Goal: Task Accomplishment & Management: Complete application form

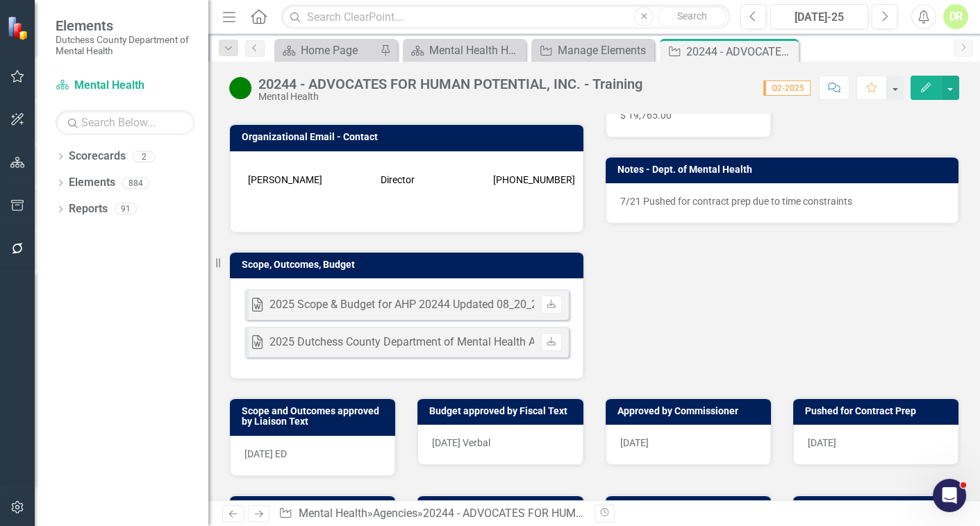
scroll to position [315, 0]
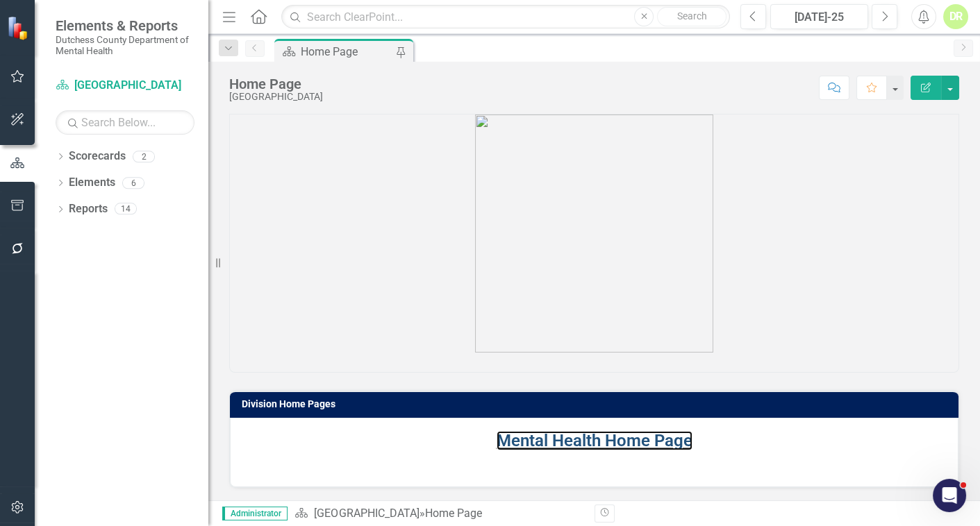
drag, startPoint x: 550, startPoint y: 444, endPoint x: 76, endPoint y: 267, distance: 506.5
click at [550, 444] on link "Mental Health Home Page" at bounding box center [594, 440] width 196 height 19
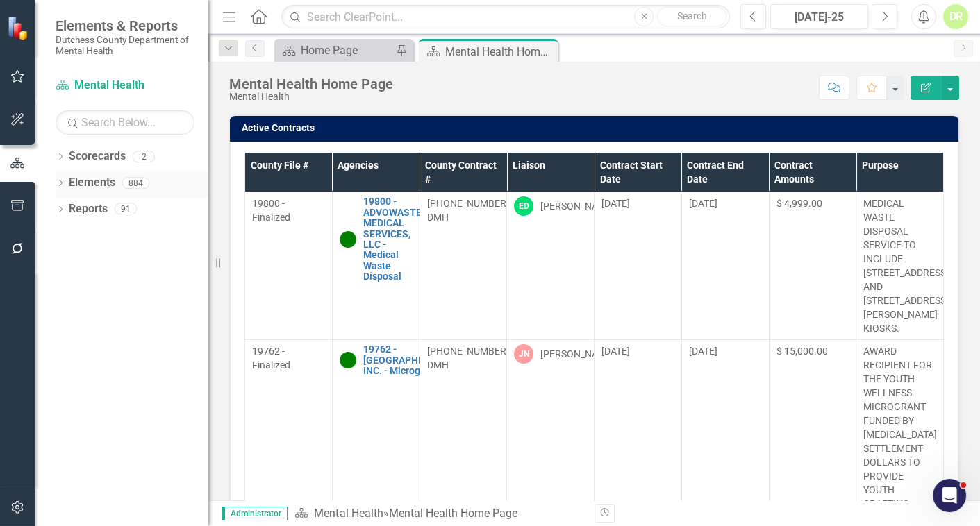
click at [92, 181] on link "Elements" at bounding box center [92, 183] width 47 height 16
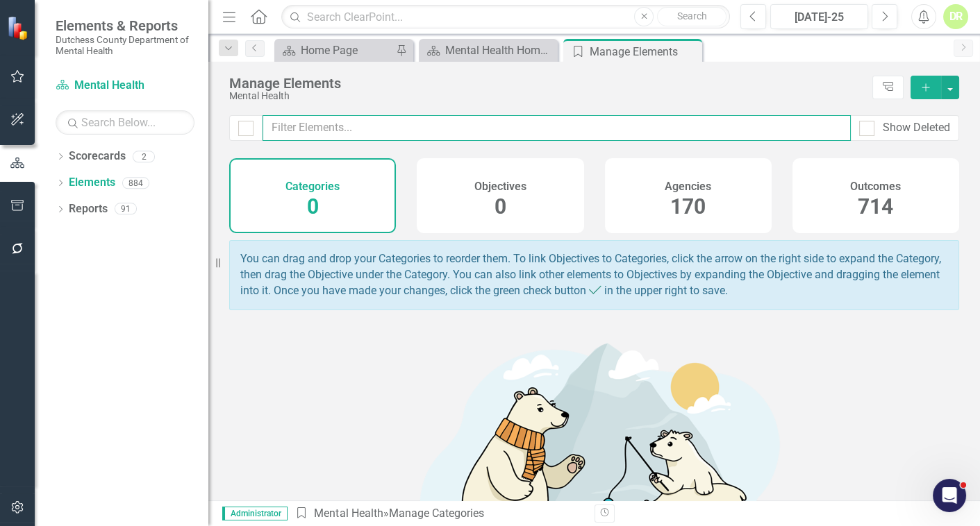
click at [453, 123] on input "text" at bounding box center [556, 128] width 588 height 26
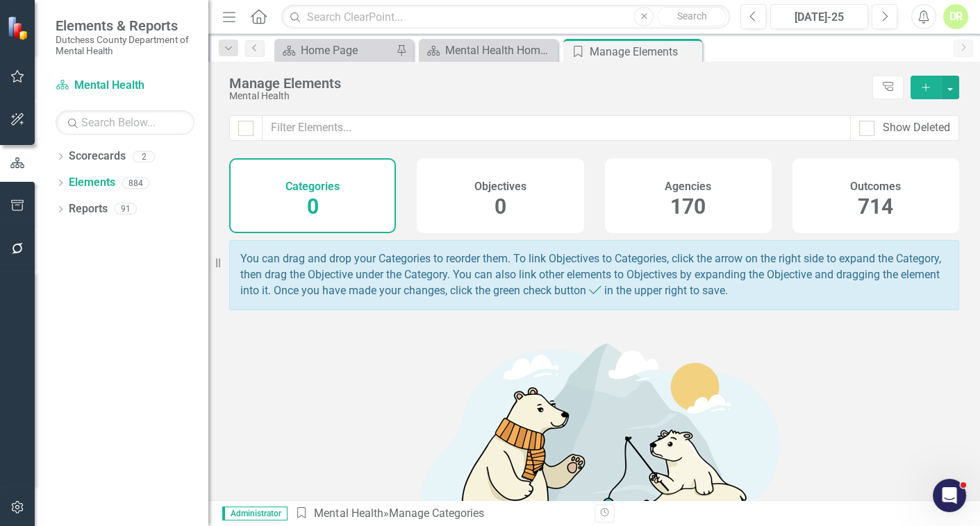
click at [676, 190] on h4 "Agencies" at bounding box center [687, 187] width 47 height 12
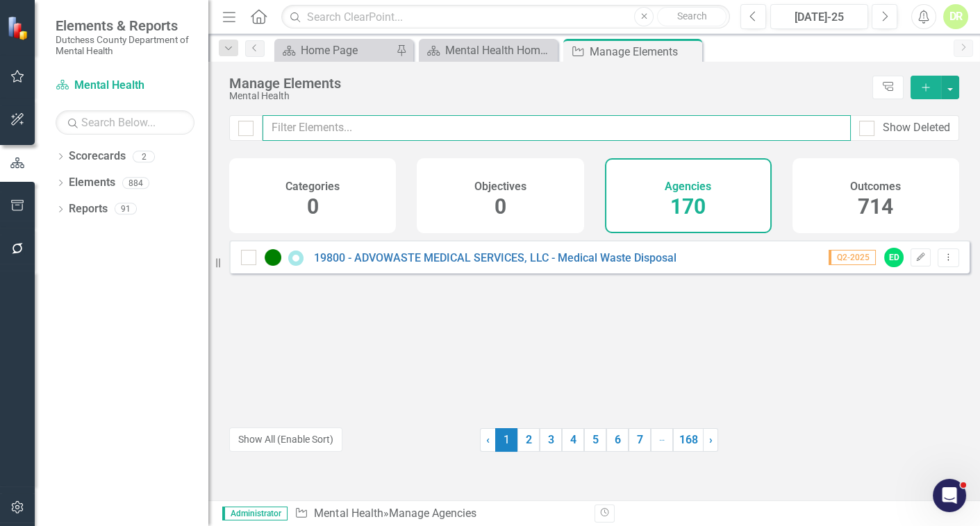
click at [306, 128] on input "text" at bounding box center [556, 128] width 588 height 26
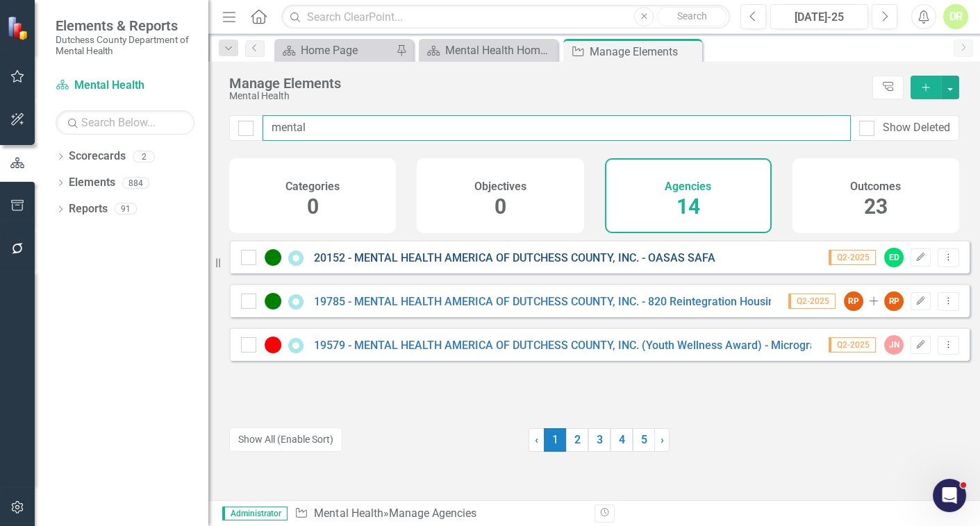
type input "mental"
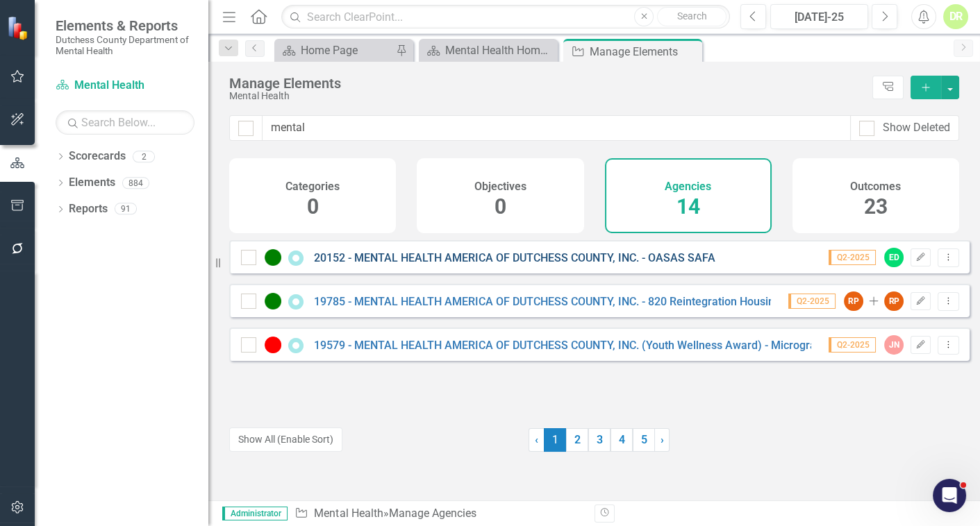
click at [405, 265] on link "20152 - MENTAL HEALTH AMERICA OF DUTCHESS COUNTY, INC. - OASAS SAFA" at bounding box center [514, 257] width 401 height 13
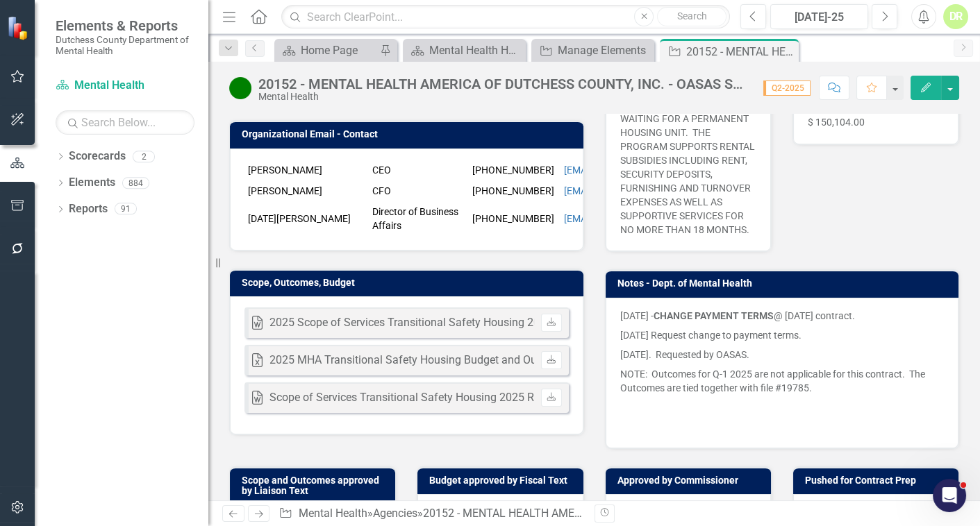
scroll to position [315, 0]
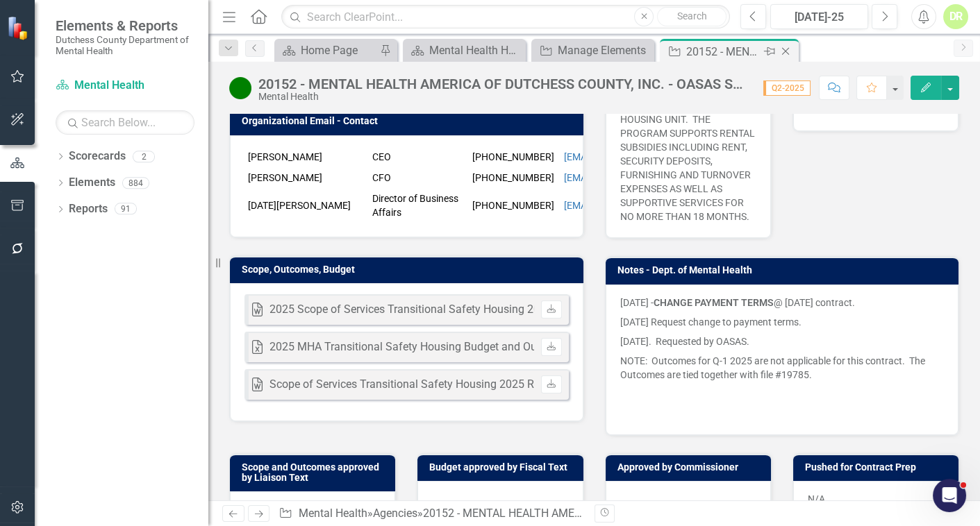
click at [787, 51] on icon "Close" at bounding box center [785, 51] width 14 height 11
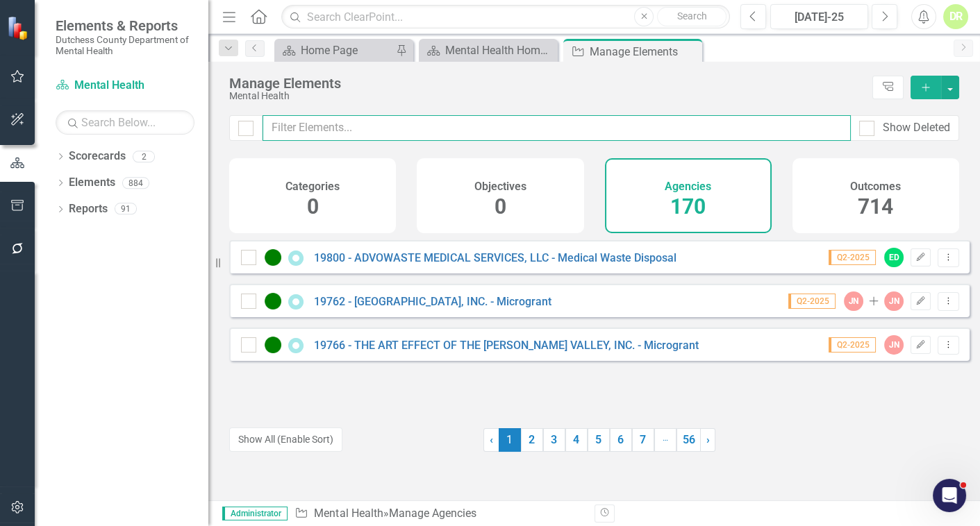
click at [371, 127] on input "text" at bounding box center [556, 128] width 588 height 26
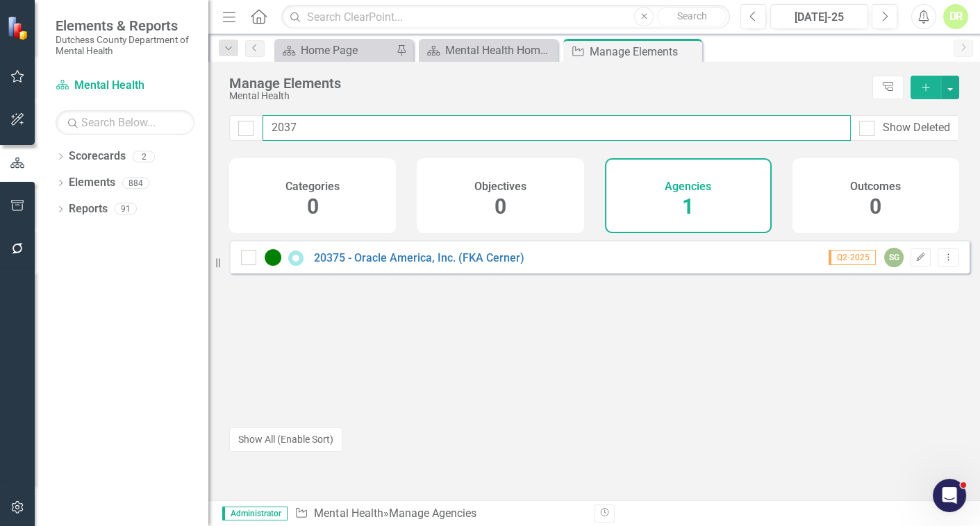
type input "20376"
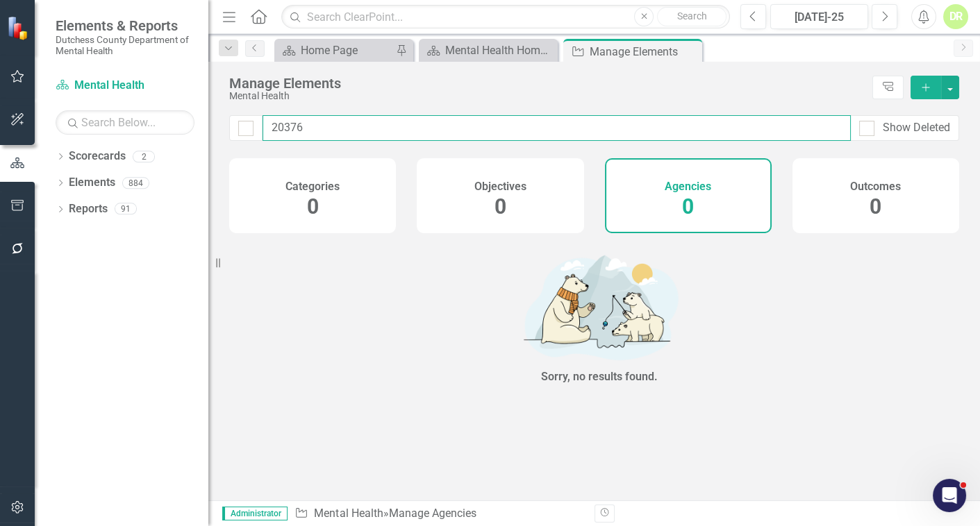
drag, startPoint x: 351, startPoint y: 137, endPoint x: 7, endPoint y: 135, distance: 343.7
click at [0, 133] on html "Elements & Reports Dutchess County Department of Mental Health Scorecard Mental…" at bounding box center [490, 263] width 980 height 526
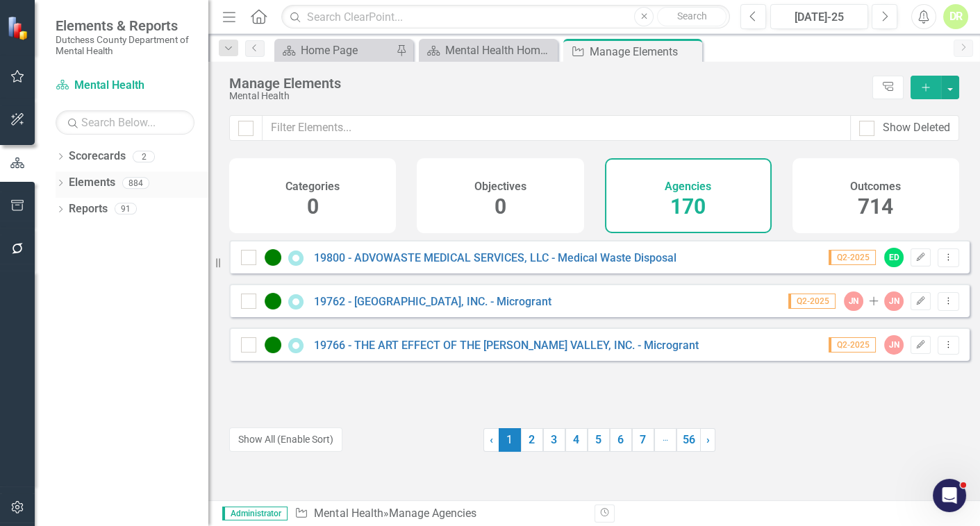
click at [62, 180] on div "Dropdown" at bounding box center [61, 185] width 10 height 12
click at [65, 233] on icon "Dropdown" at bounding box center [67, 237] width 10 height 8
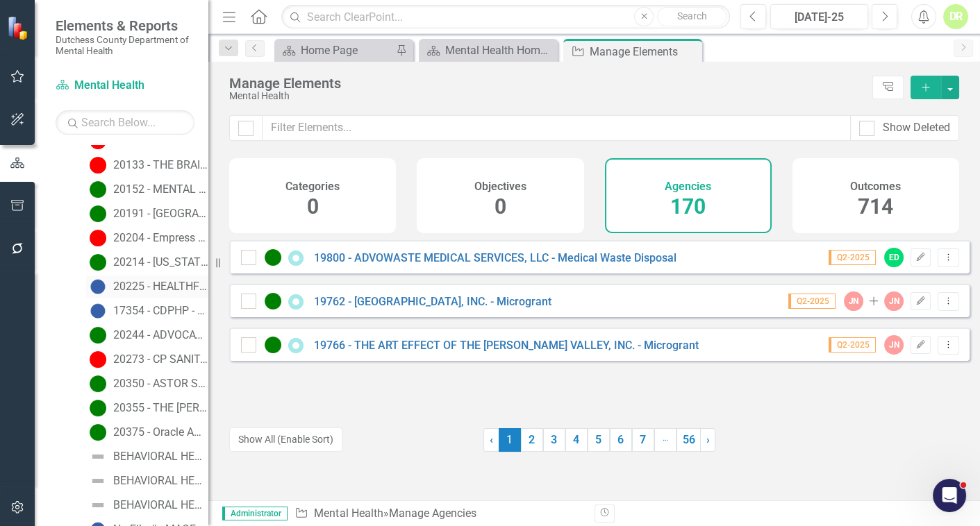
scroll to position [820, 0]
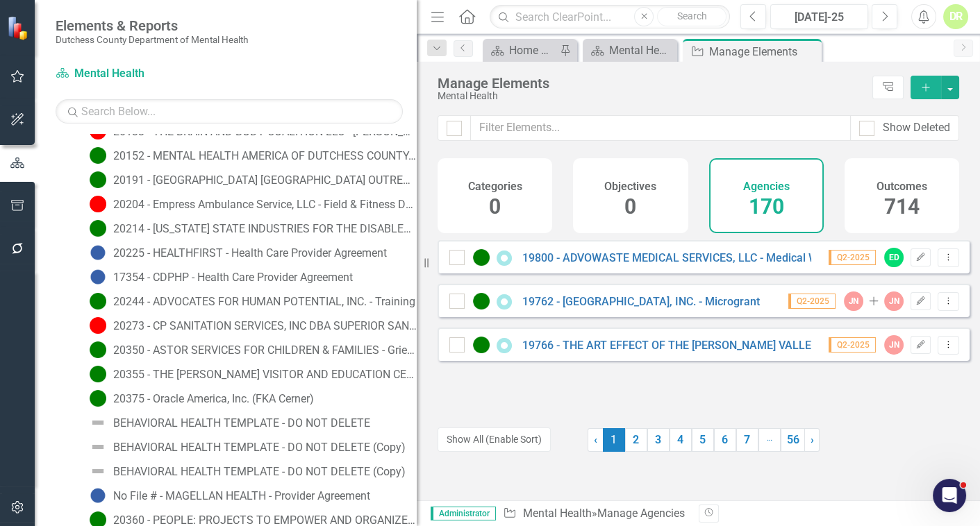
drag, startPoint x: 208, startPoint y: 235, endPoint x: 424, endPoint y: 282, distance: 220.4
click at [424, 282] on div "Resize" at bounding box center [422, 263] width 11 height 526
click at [172, 442] on div "BEHAVIORAL HEALTH TEMPLATE - DO NOT DELETE (Copy)" at bounding box center [259, 448] width 292 height 12
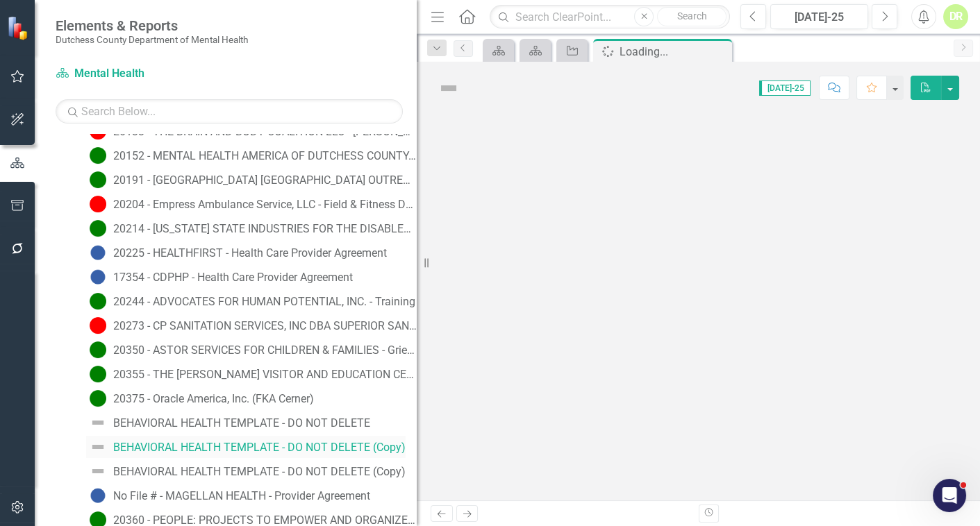
scroll to position [751, 0]
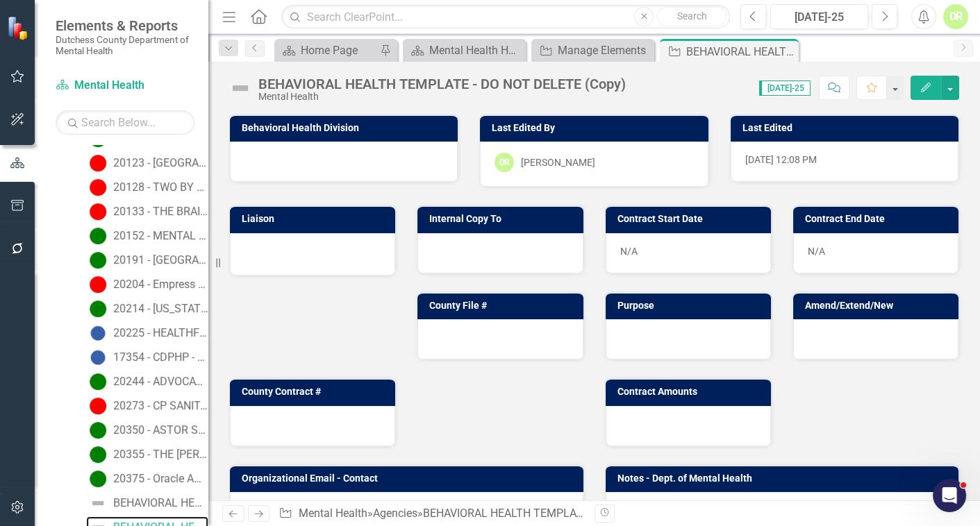
drag, startPoint x: 419, startPoint y: 218, endPoint x: -20, endPoint y: 262, distance: 441.8
click at [0, 262] on html "Elements & Reports Dutchess County Department of Mental Health Scorecard Mental…" at bounding box center [490, 263] width 980 height 526
click at [235, 87] on img at bounding box center [240, 88] width 22 height 22
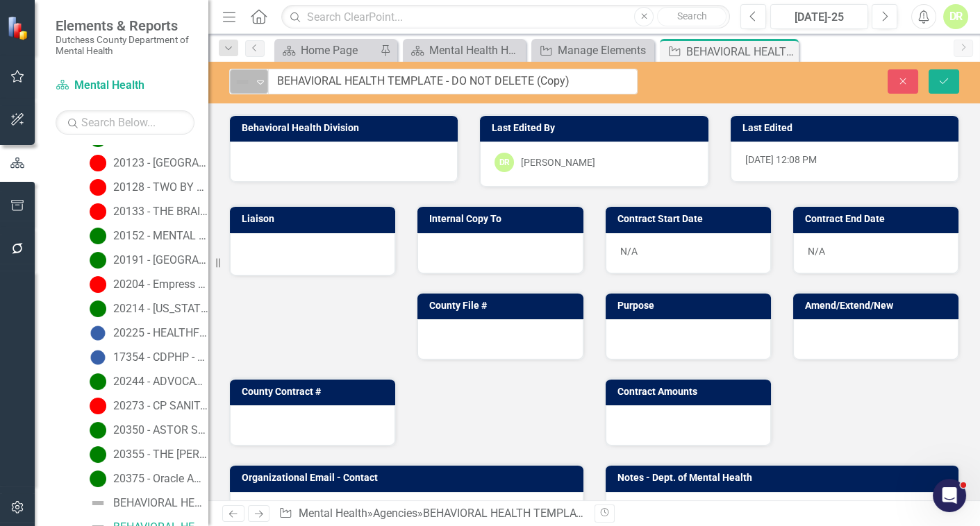
click at [258, 83] on icon at bounding box center [260, 83] width 7 height 4
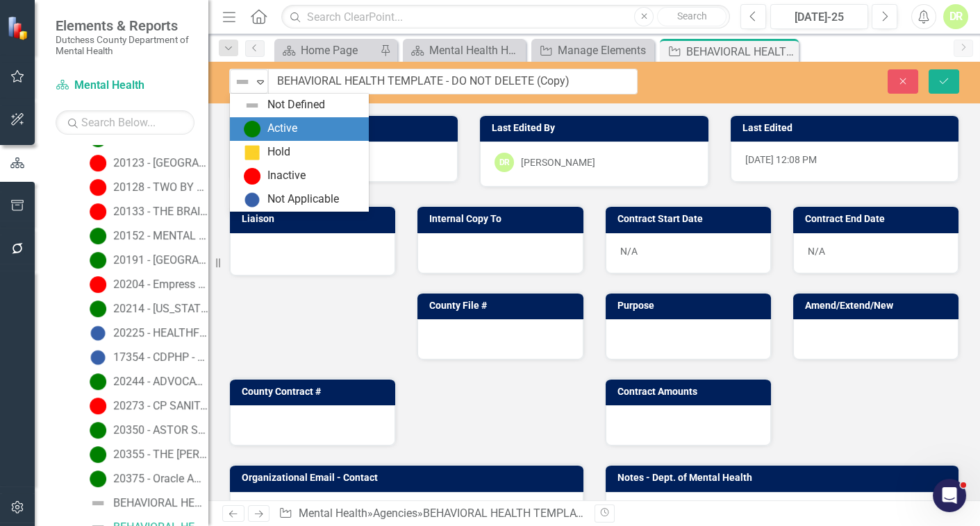
click at [267, 126] on div "Active" at bounding box center [282, 129] width 30 height 16
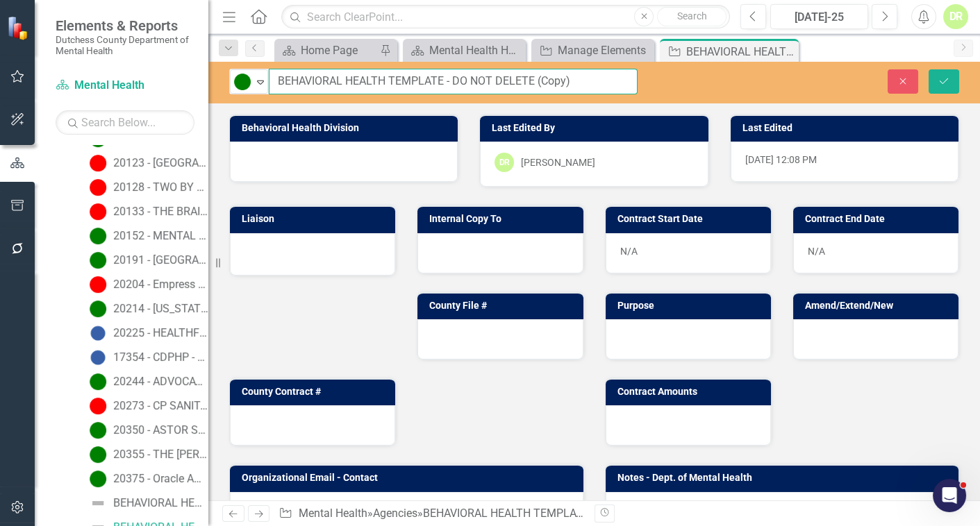
drag, startPoint x: 574, startPoint y: 78, endPoint x: 202, endPoint y: 87, distance: 372.3
click at [202, 87] on div "Elements & Reports Dutchess County Department of Mental Health Scorecard Mental…" at bounding box center [490, 263] width 980 height 526
type input "Dutchess County Sheriff - MAT $$"
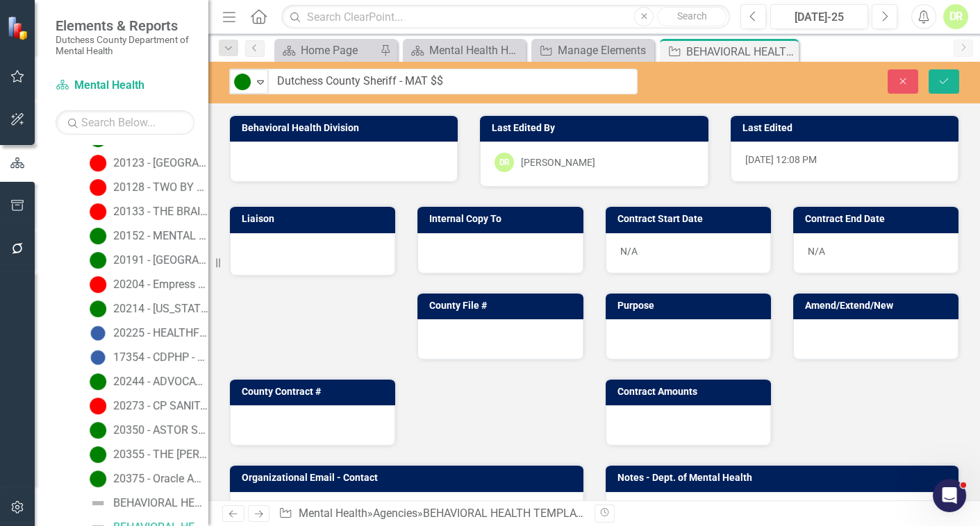
click at [332, 166] on div at bounding box center [344, 162] width 228 height 40
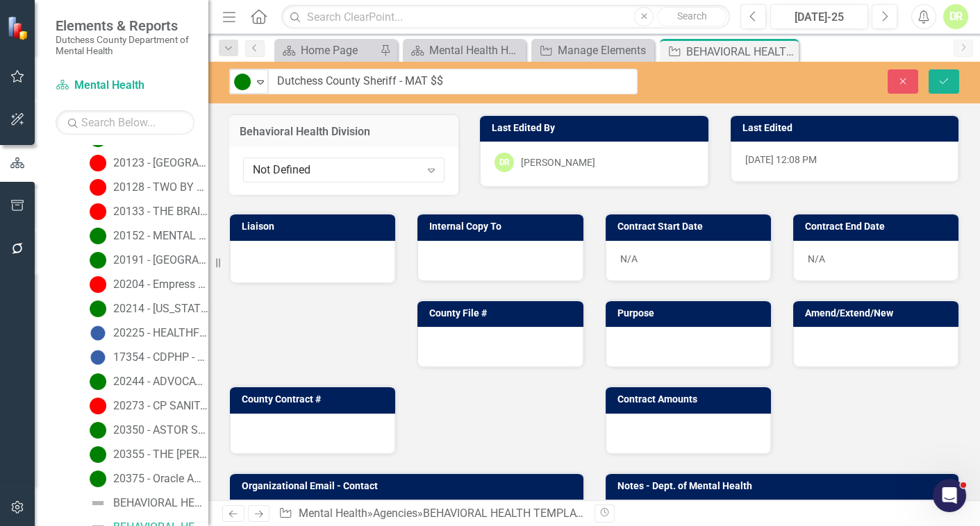
click at [332, 166] on div "Not Defined" at bounding box center [336, 170] width 167 height 16
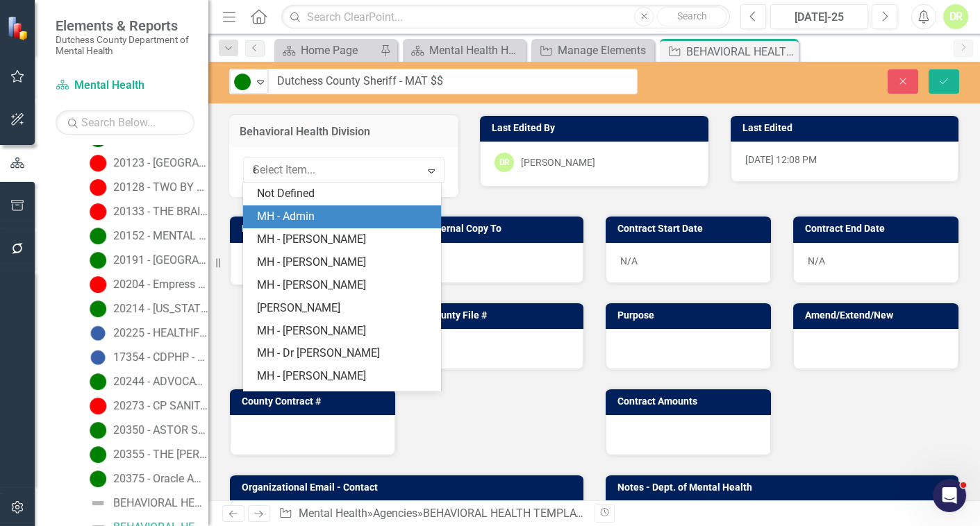
type input "er"
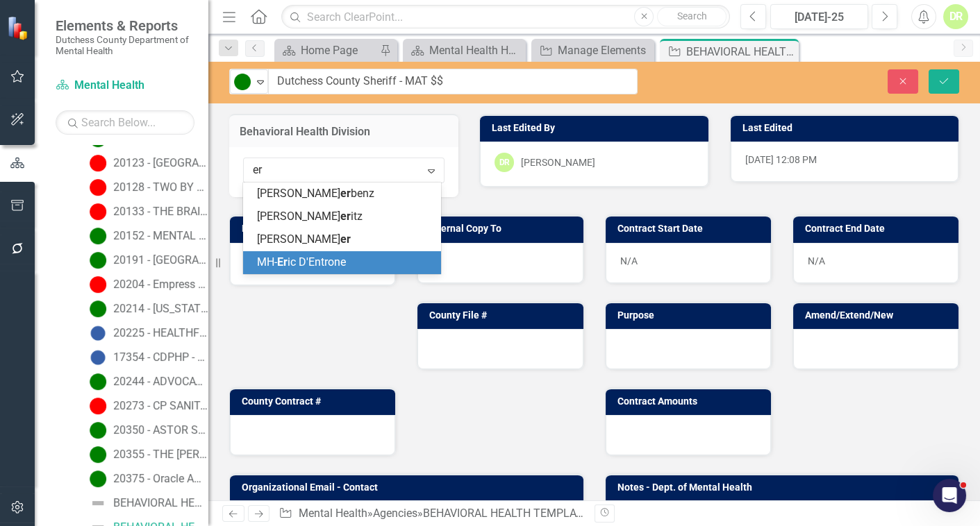
click at [334, 260] on span "MH- Er ic D'Entrone" at bounding box center [301, 262] width 89 height 13
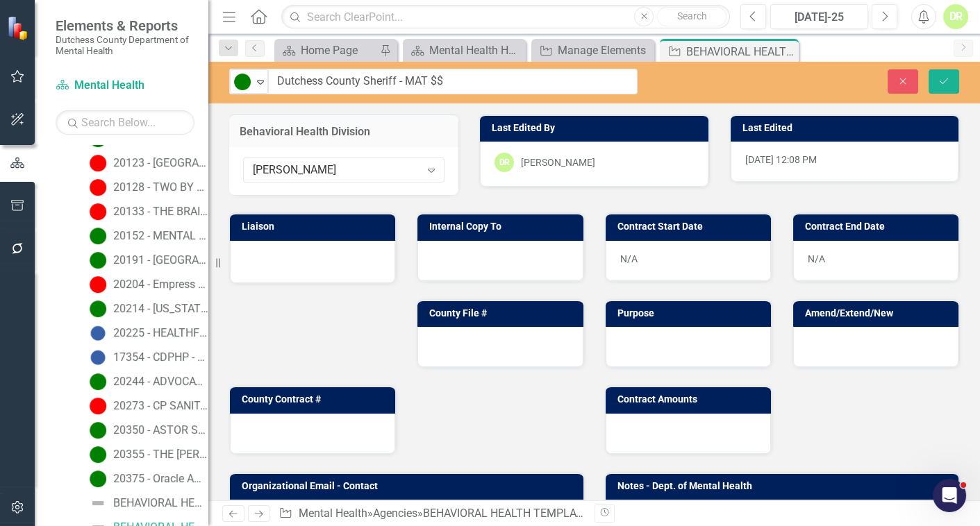
click at [321, 259] on div at bounding box center [312, 260] width 136 height 17
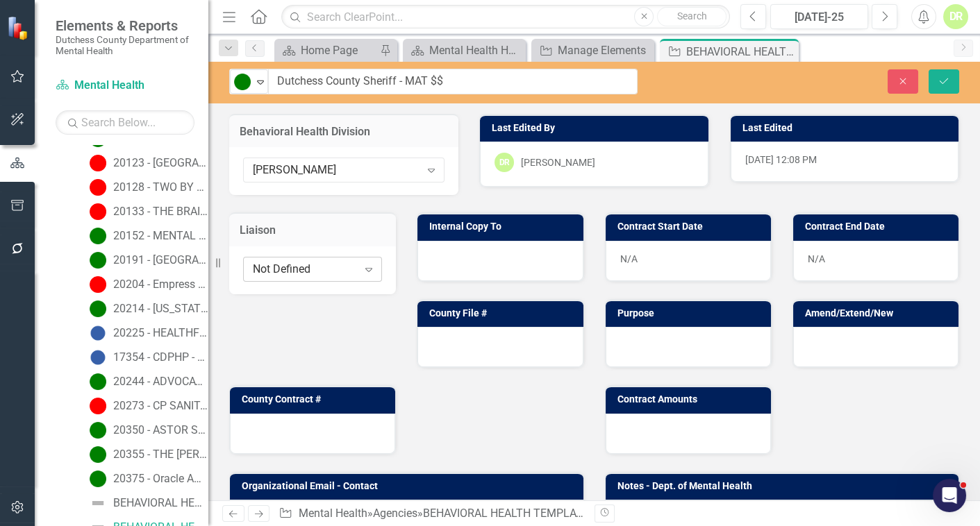
click at [324, 271] on div "Not Defined" at bounding box center [305, 270] width 105 height 16
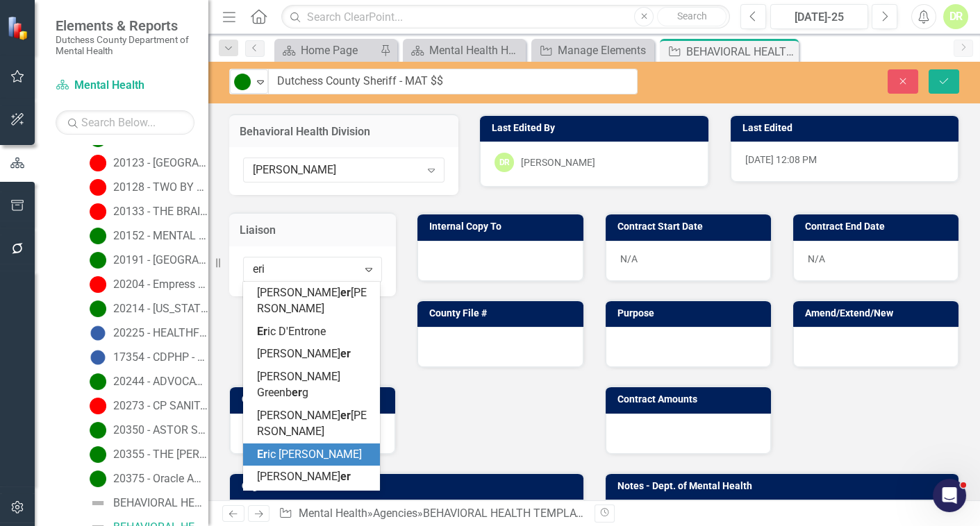
type input "eric"
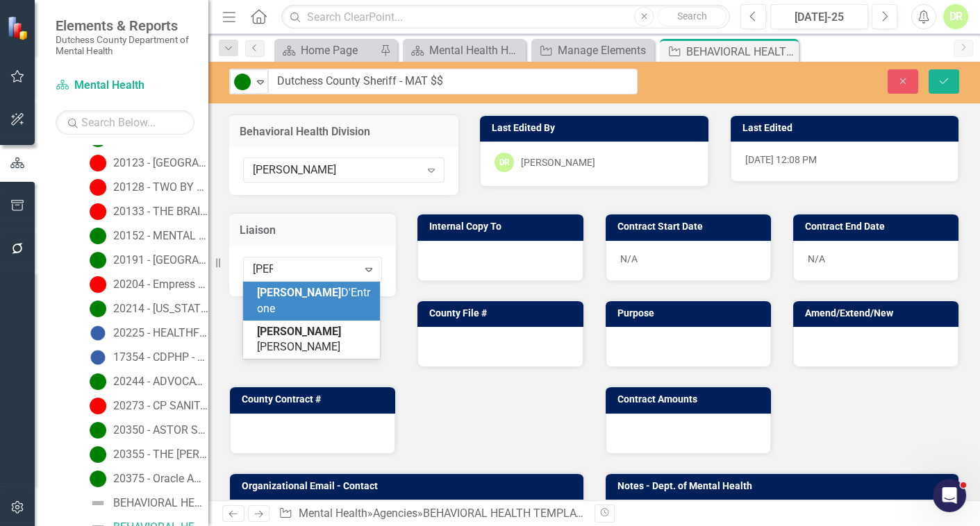
click at [319, 296] on span "Eric D'Entrone" at bounding box center [313, 300] width 113 height 29
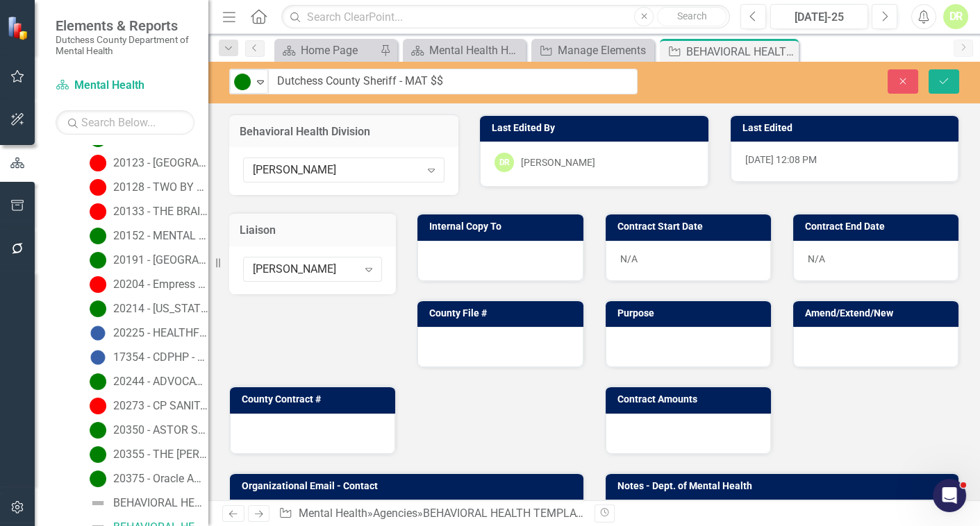
click at [487, 254] on div at bounding box center [499, 261] width 165 height 40
click at [471, 262] on div at bounding box center [499, 261] width 165 height 40
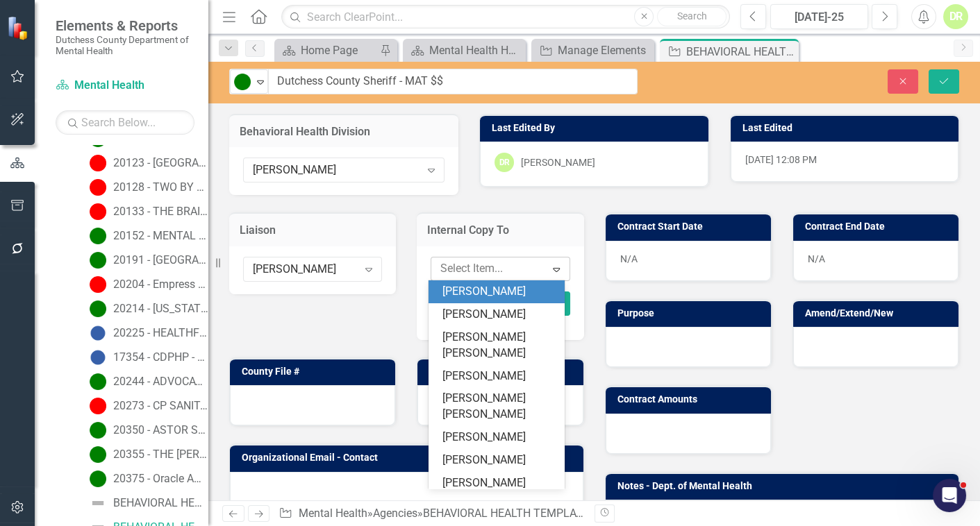
click at [459, 273] on div at bounding box center [490, 269] width 110 height 19
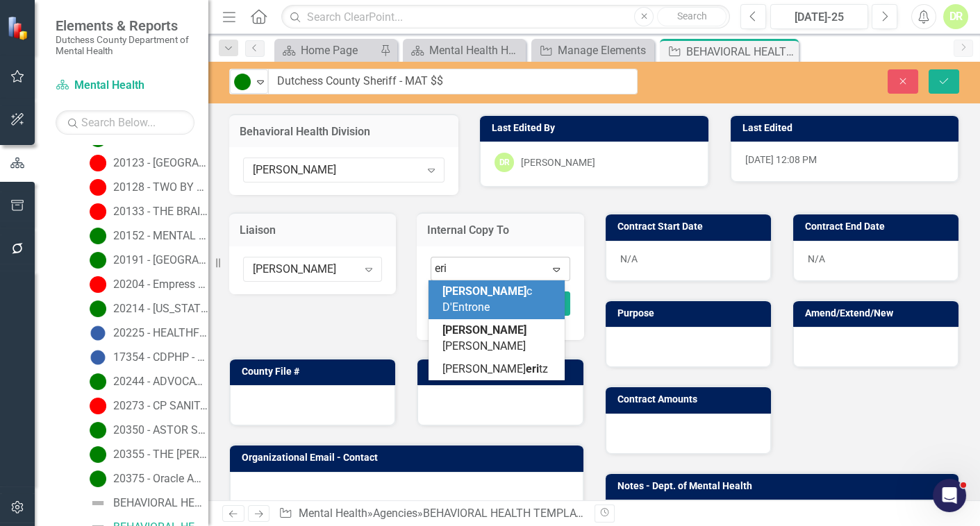
type input "eric"
click at [471, 289] on span "Eric D'Entrone" at bounding box center [498, 299] width 113 height 29
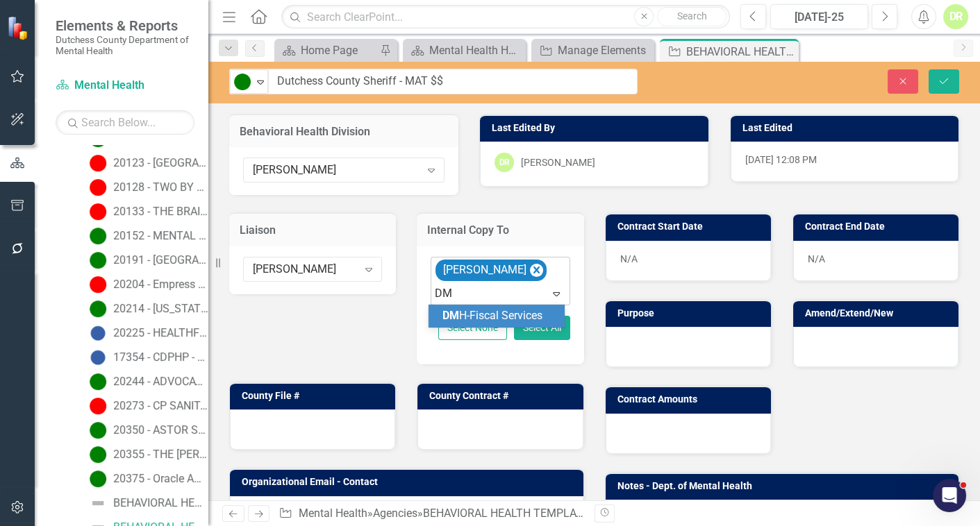
type input "DMH"
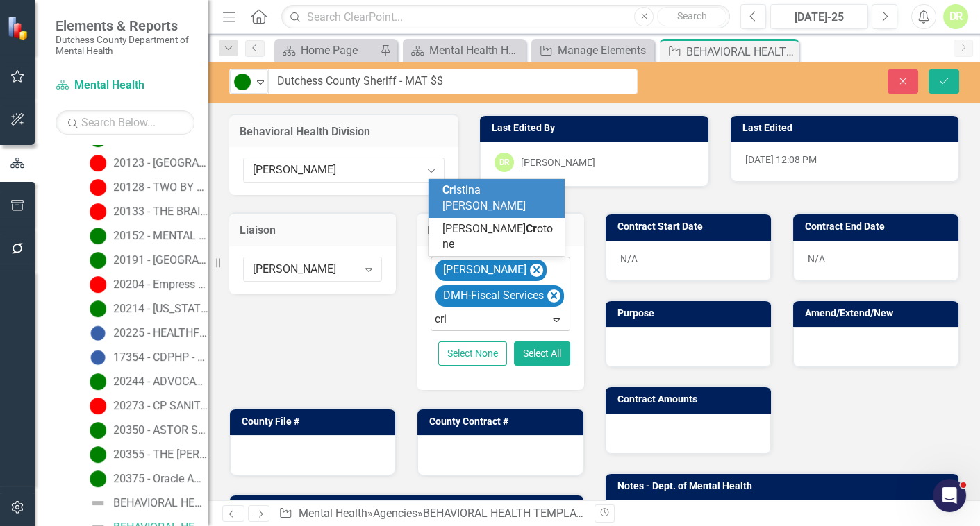
type input "cris"
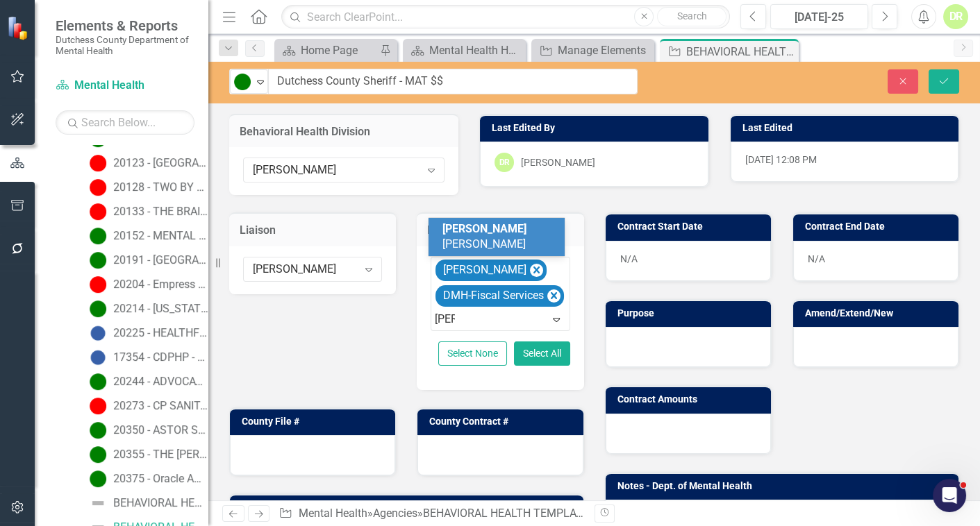
click at [480, 237] on div "Cris tina Cefaloni" at bounding box center [496, 237] width 137 height 39
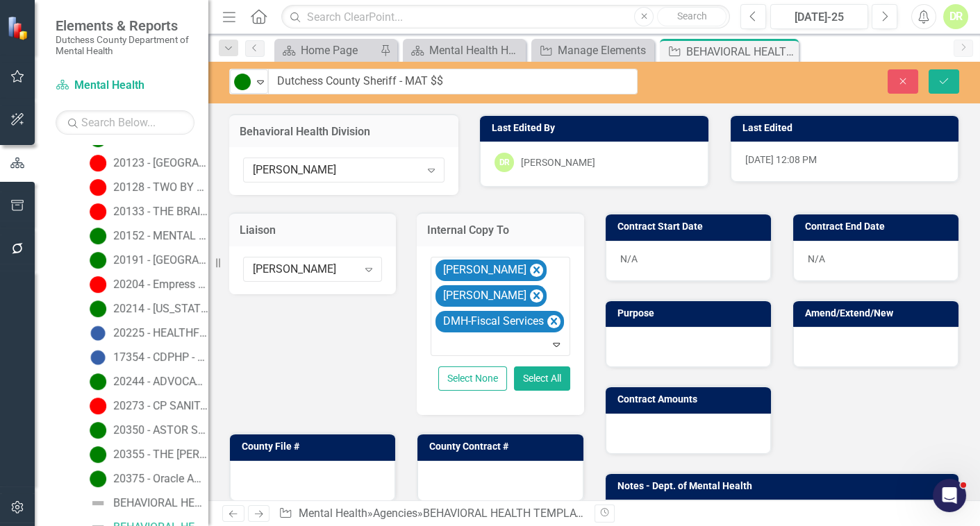
click at [628, 341] on div at bounding box center [687, 347] width 165 height 40
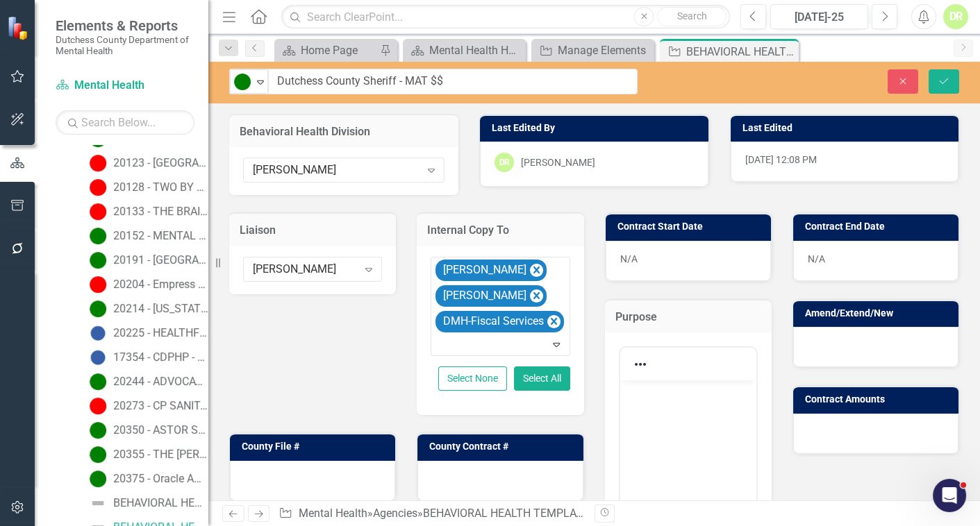
scroll to position [0, 0]
drag, startPoint x: 943, startPoint y: 78, endPoint x: 860, endPoint y: 132, distance: 99.4
click at [943, 78] on icon "Save" at bounding box center [943, 81] width 12 height 10
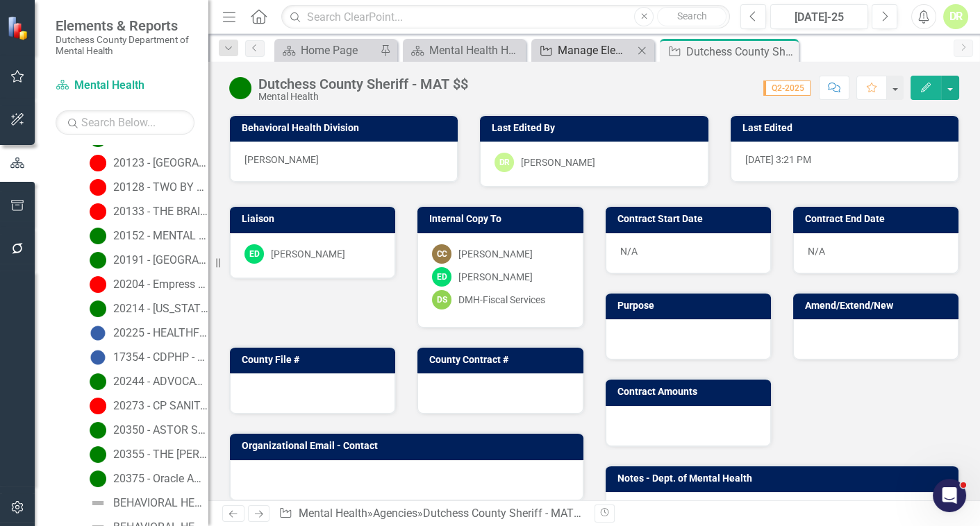
click at [601, 42] on div "Manage Elements" at bounding box center [596, 50] width 76 height 17
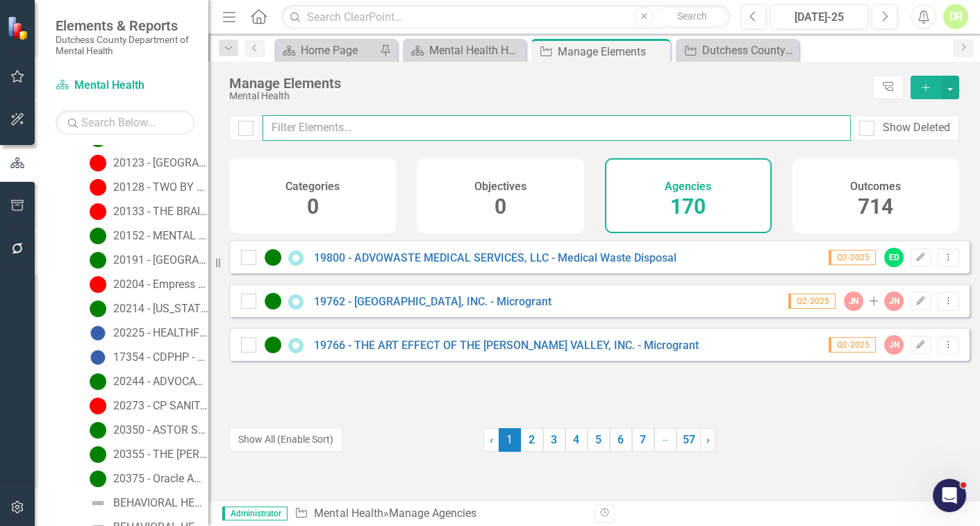
click at [298, 131] on input "text" at bounding box center [556, 128] width 588 height 26
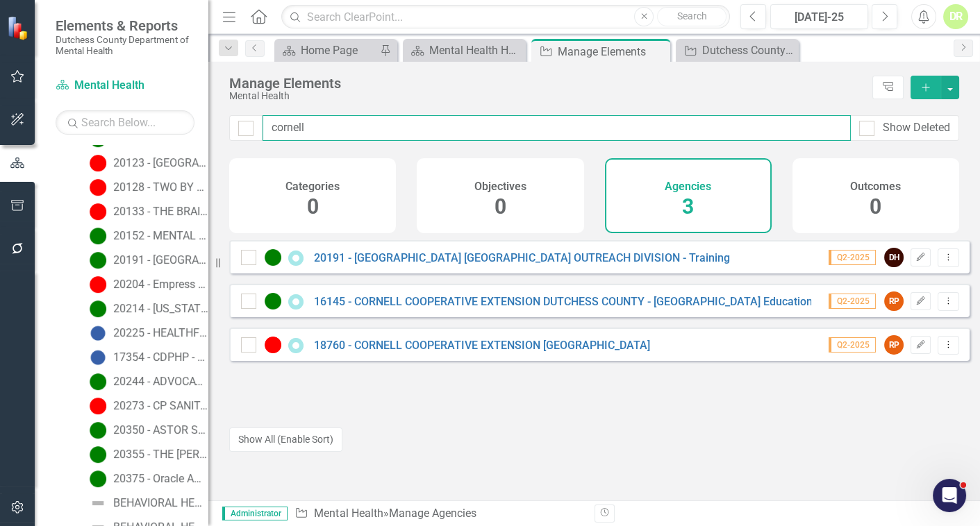
type input "cornell"
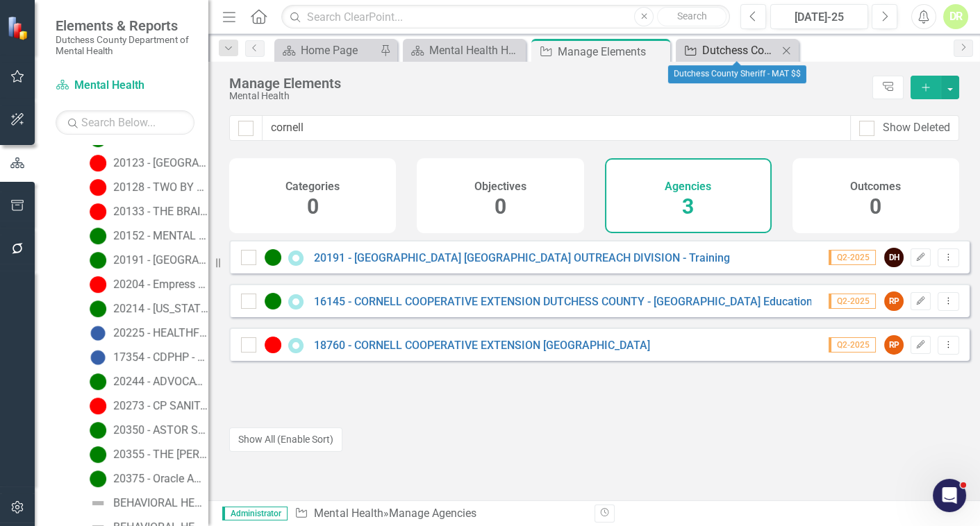
click at [703, 52] on div "Dutchess County Sheriff - MAT $$" at bounding box center [740, 50] width 76 height 17
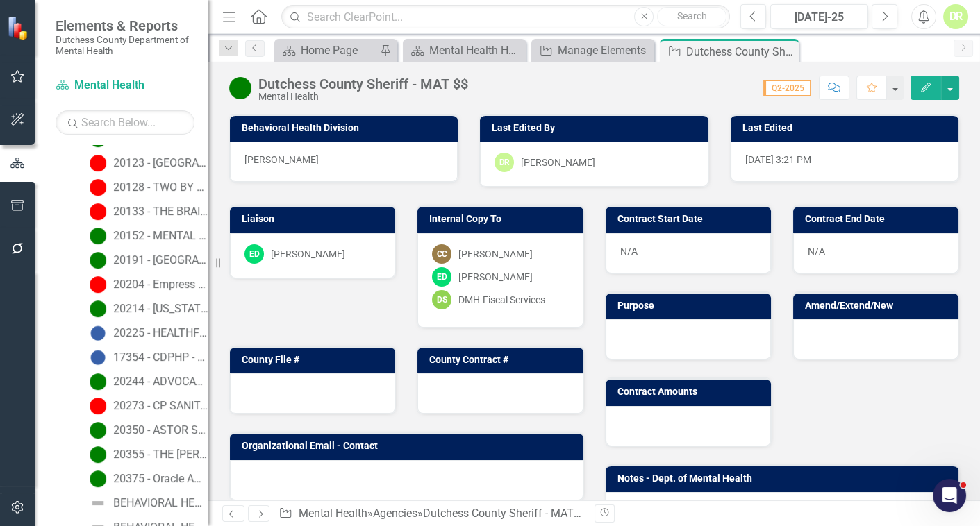
scroll to position [787, 0]
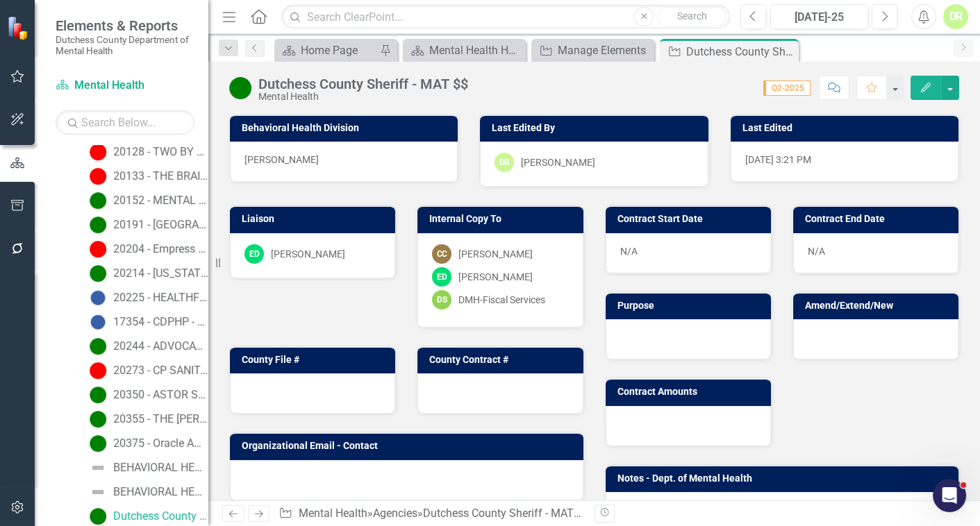
click at [337, 74] on div "Dutchess County Sheriff - MAT $$ Mental Health Score: N/A Q2-2025 Completed Com…" at bounding box center [593, 83] width 771 height 42
click at [260, 81] on div "Dutchess County Sheriff - MAT $$" at bounding box center [363, 83] width 210 height 15
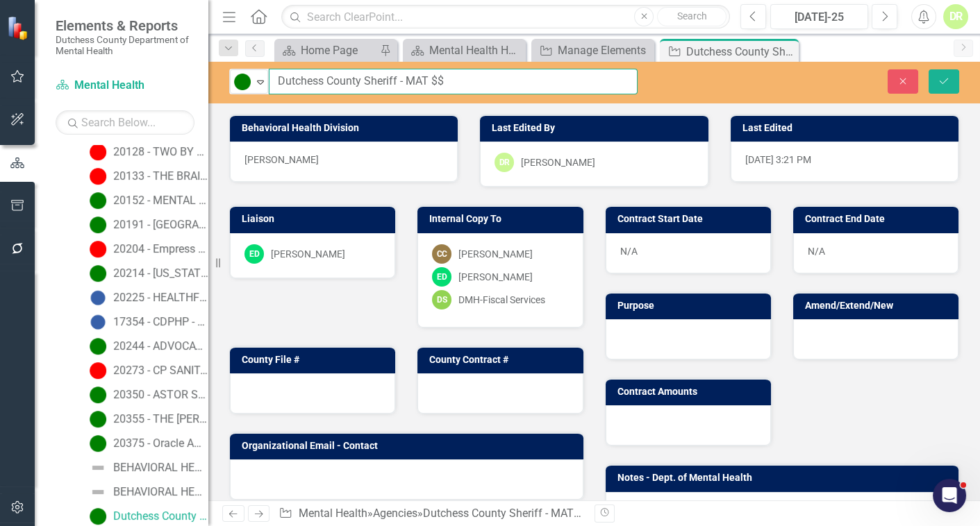
drag, startPoint x: 278, startPoint y: 77, endPoint x: 295, endPoint y: 87, distance: 20.2
click at [281, 77] on input "Dutchess County Sheriff - MAT $$" at bounding box center [453, 82] width 369 height 26
type input "20376 - Dutchess County Sheriff - MAT $$"
click at [321, 390] on div at bounding box center [312, 394] width 165 height 40
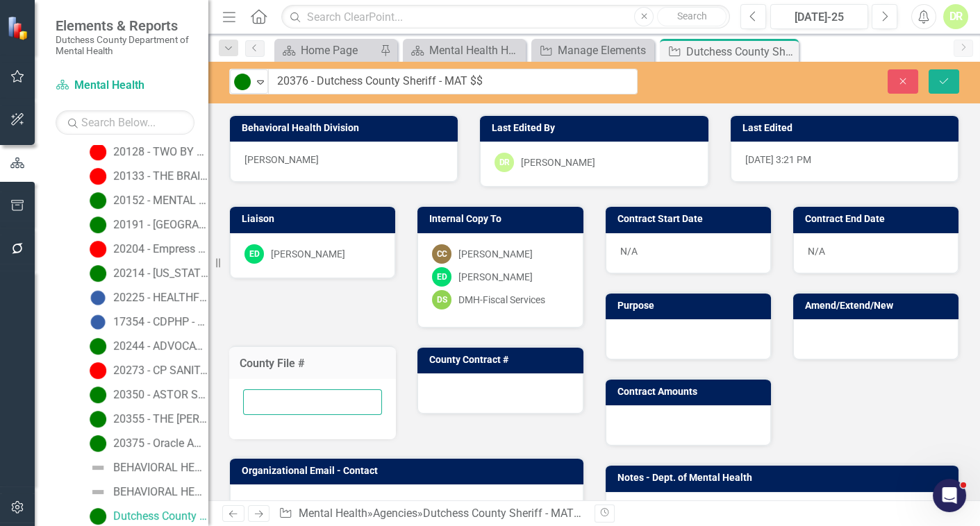
click at [307, 403] on input "text" at bounding box center [312, 403] width 139 height 26
type input "20376"
click at [495, 388] on div at bounding box center [499, 394] width 165 height 40
click at [493, 392] on div at bounding box center [499, 394] width 165 height 40
click at [480, 396] on div at bounding box center [499, 394] width 165 height 40
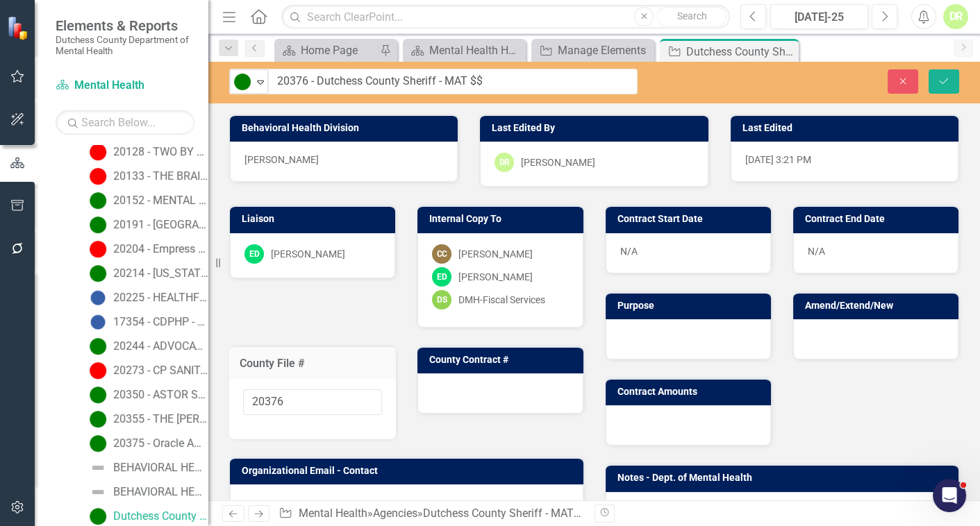
click at [480, 396] on div at bounding box center [499, 394] width 165 height 40
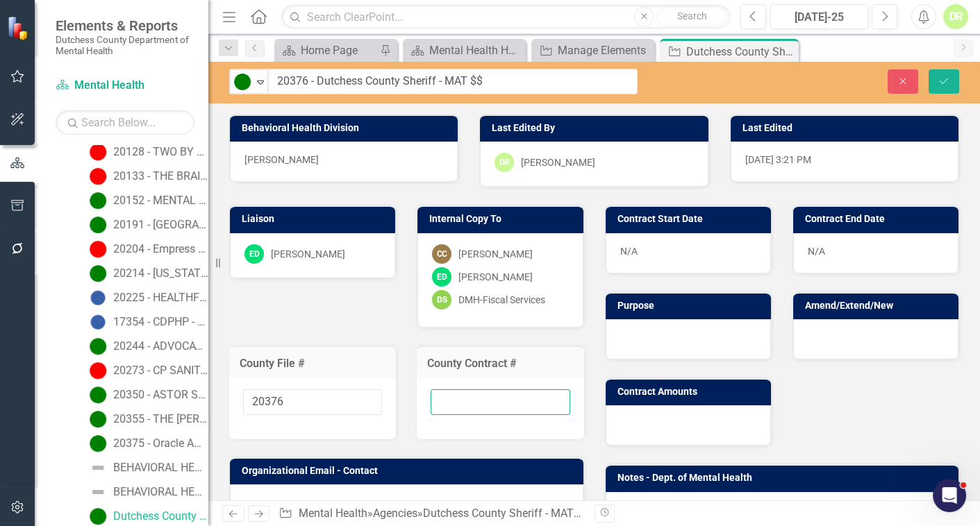
drag, startPoint x: 480, startPoint y: 396, endPoint x: 455, endPoint y: 401, distance: 24.7
click at [455, 401] on input "text" at bounding box center [499, 403] width 139 height 26
type input "new"
click at [684, 340] on div at bounding box center [687, 339] width 165 height 40
click at [683, 338] on div at bounding box center [687, 339] width 165 height 40
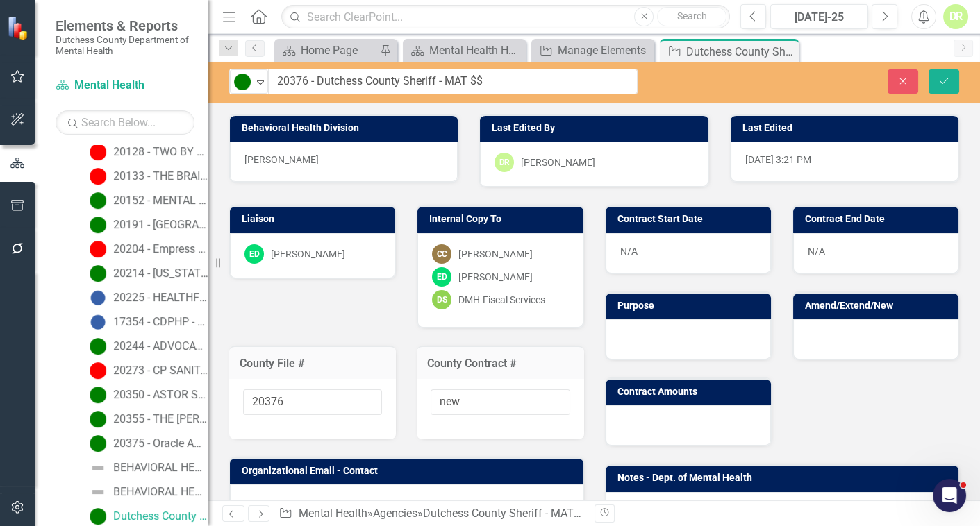
click at [671, 257] on div "N/A" at bounding box center [687, 253] width 165 height 40
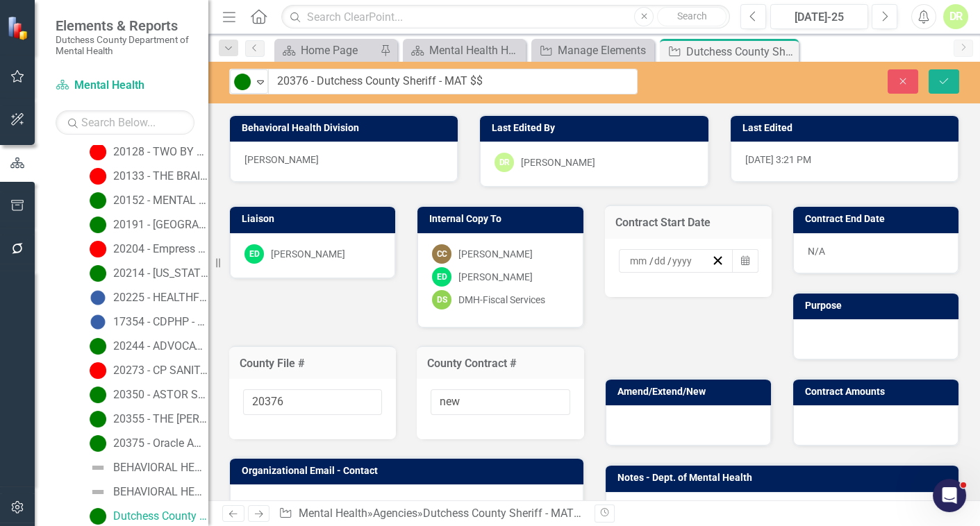
click at [629, 260] on input at bounding box center [639, 261] width 20 height 14
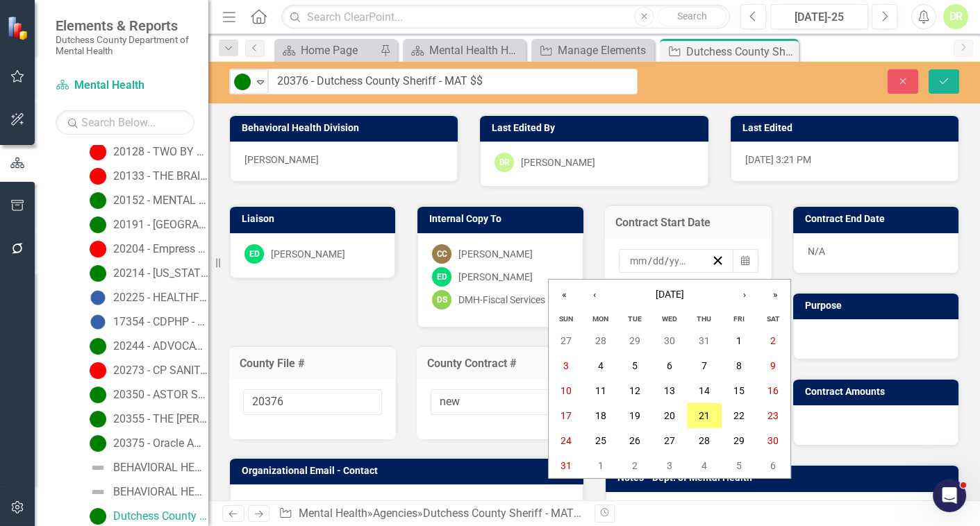
click at [629, 257] on input "number" at bounding box center [638, 261] width 19 height 14
click at [746, 294] on button "›" at bounding box center [744, 295] width 31 height 31
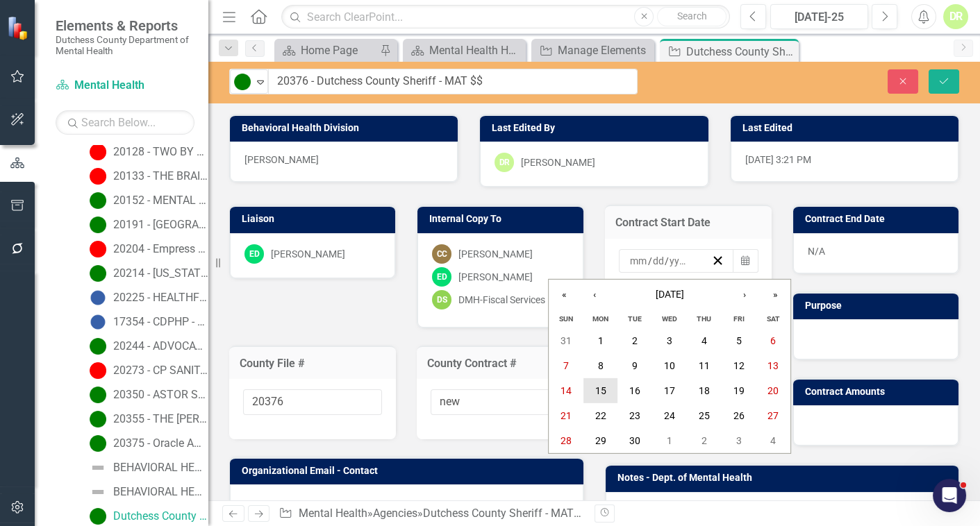
click at [594, 390] on button "15" at bounding box center [600, 390] width 35 height 25
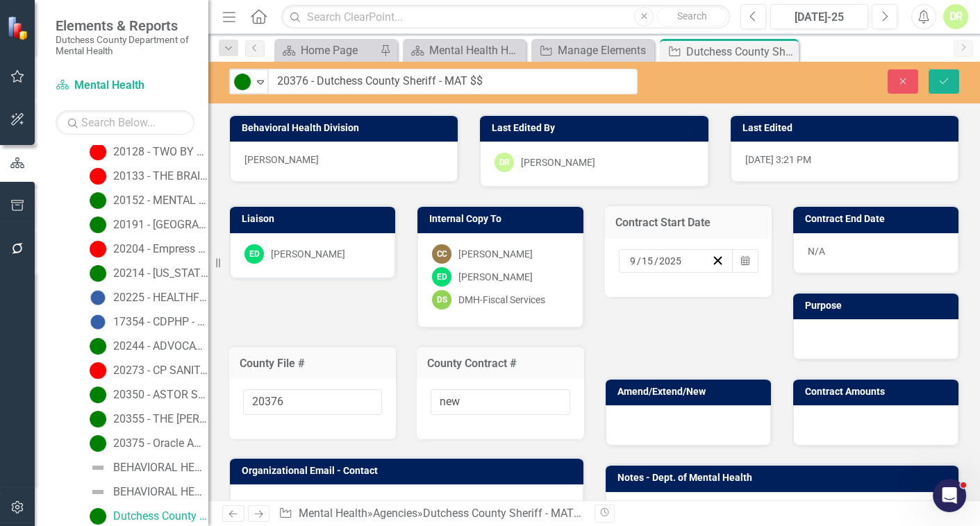
click at [800, 254] on div "N/A" at bounding box center [875, 253] width 165 height 40
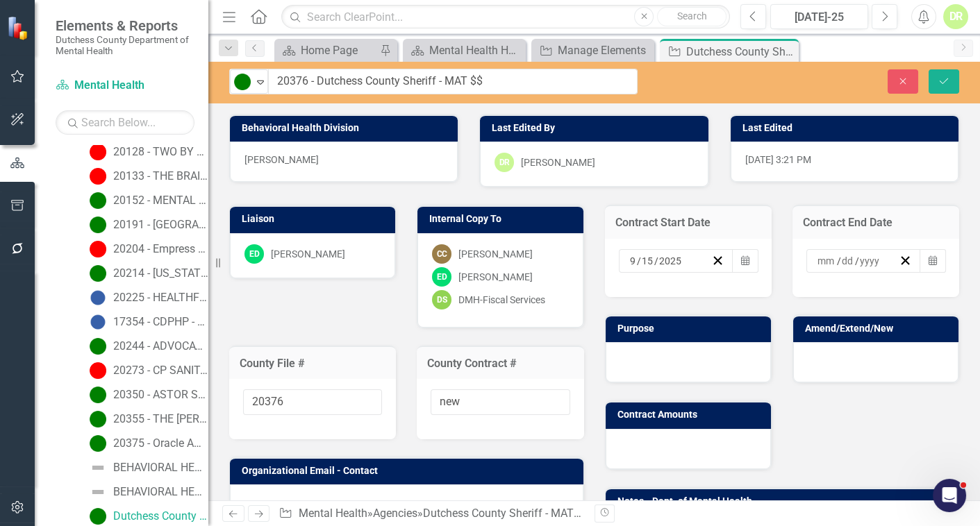
click at [815, 257] on div "/ /" at bounding box center [856, 261] width 83 height 14
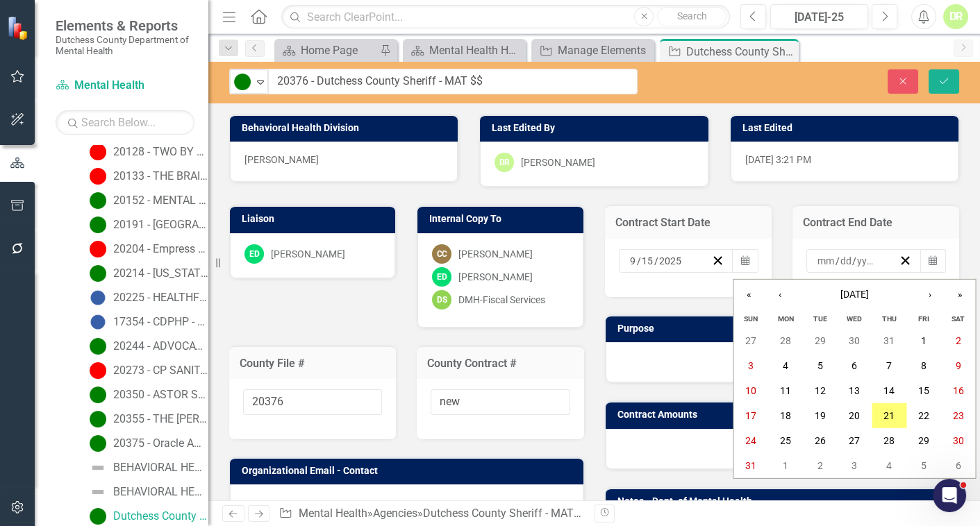
click at [817, 262] on input "number" at bounding box center [826, 261] width 19 height 14
type input "12"
type input "31"
type input "2025"
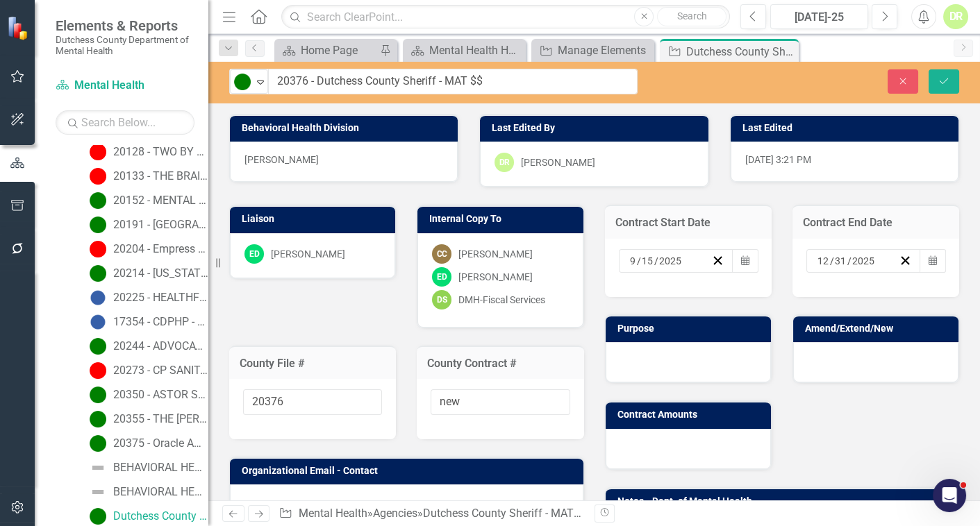
click at [663, 365] on div at bounding box center [687, 362] width 165 height 40
drag, startPoint x: 663, startPoint y: 365, endPoint x: 940, endPoint y: 387, distance: 278.0
click at [663, 365] on div at bounding box center [687, 362] width 165 height 40
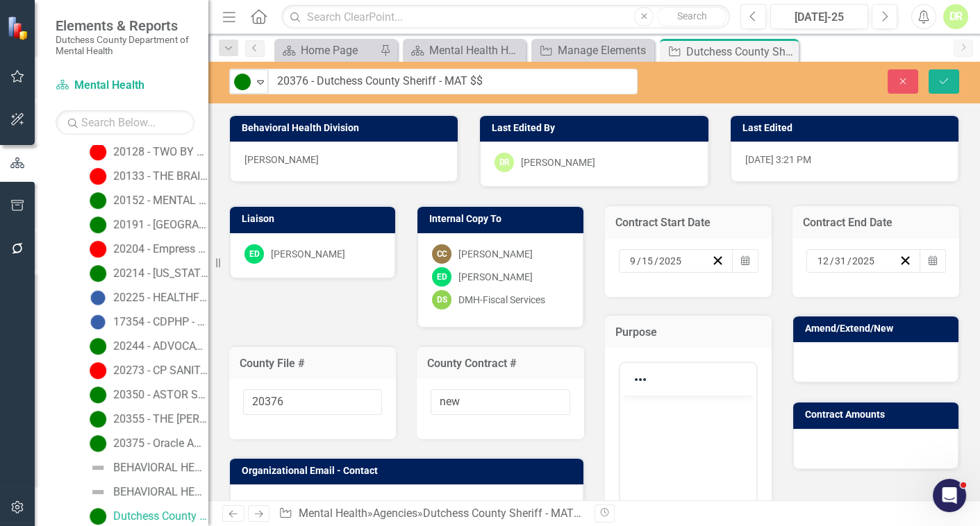
scroll to position [0, 0]
click at [680, 410] on p "Rich Text Area. Press ALT-0 for help." at bounding box center [687, 407] width 129 height 17
paste body "Rich Text Area. Press ALT-0 for help."
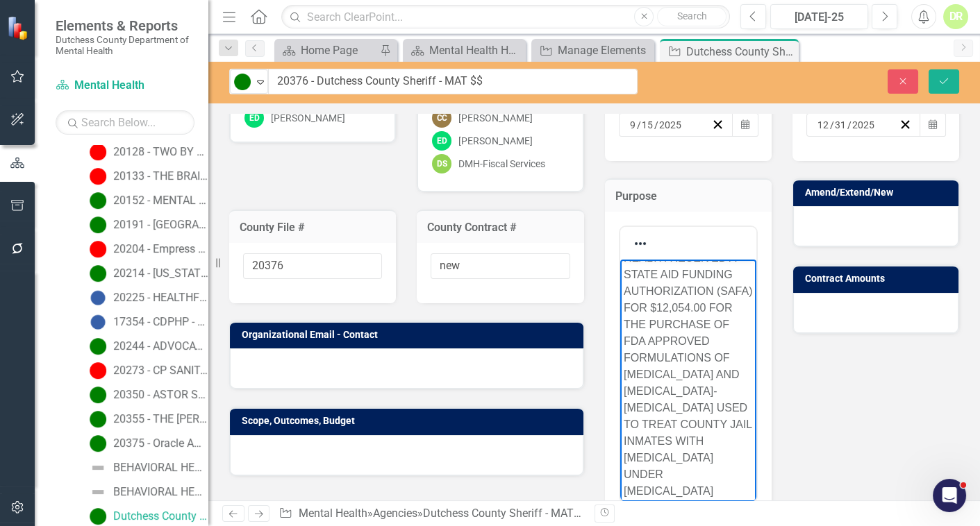
scroll to position [58, 0]
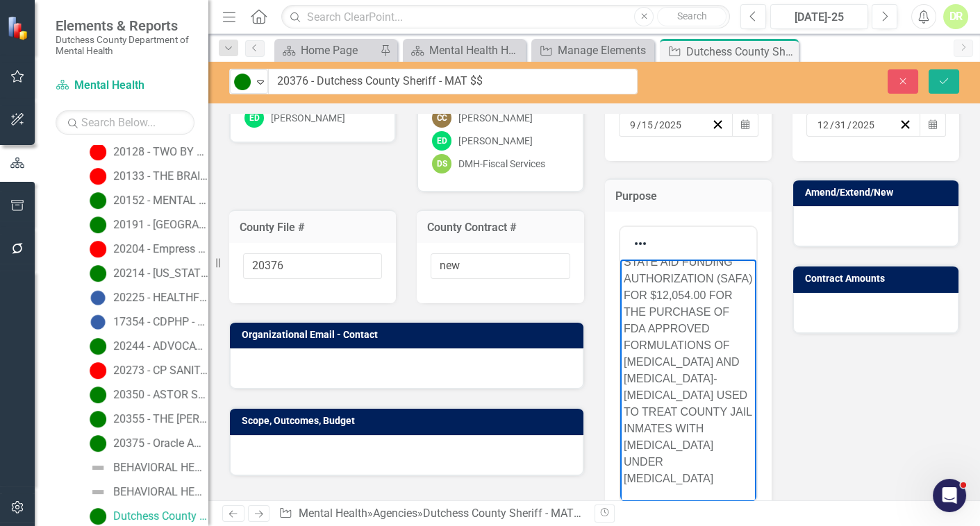
click at [699, 485] on p "DC DEPT OF MENTAL HEALTH RECEIVED A STATE AID FUNDING AUTHORIZATION (SAFA) FOR …" at bounding box center [687, 354] width 129 height 267
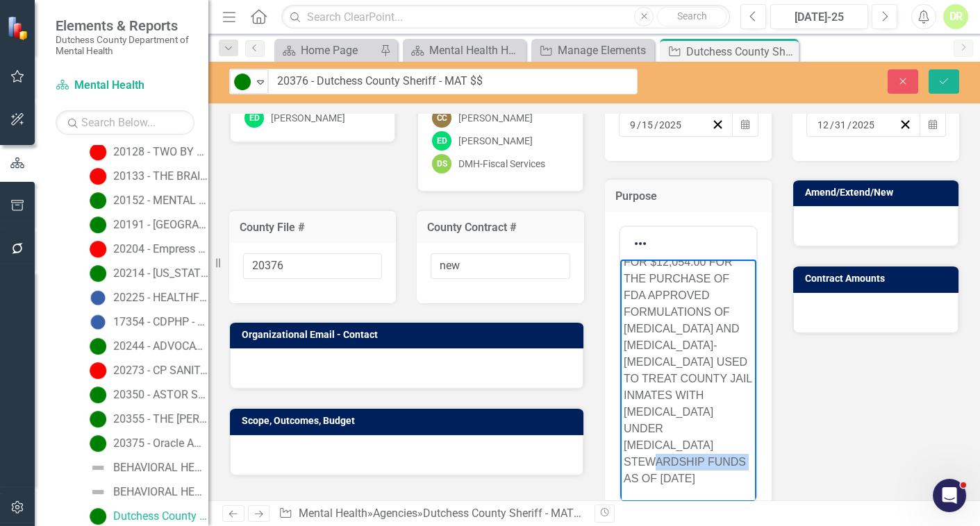
drag, startPoint x: 666, startPoint y: 478, endPoint x: 1376, endPoint y: 744, distance: 758.5
click at [755, 489] on html "DC DEPT OF MENTAL HEALTH RECEIVED A STATE AID FUNDING AUTHORIZATION (SAFA) FOR …" at bounding box center [687, 343] width 136 height 318
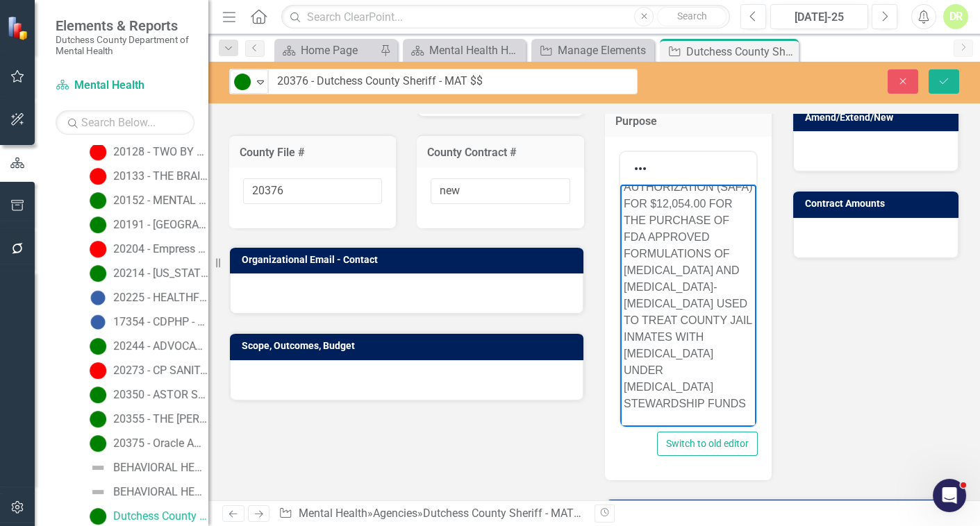
scroll to position [136, 0]
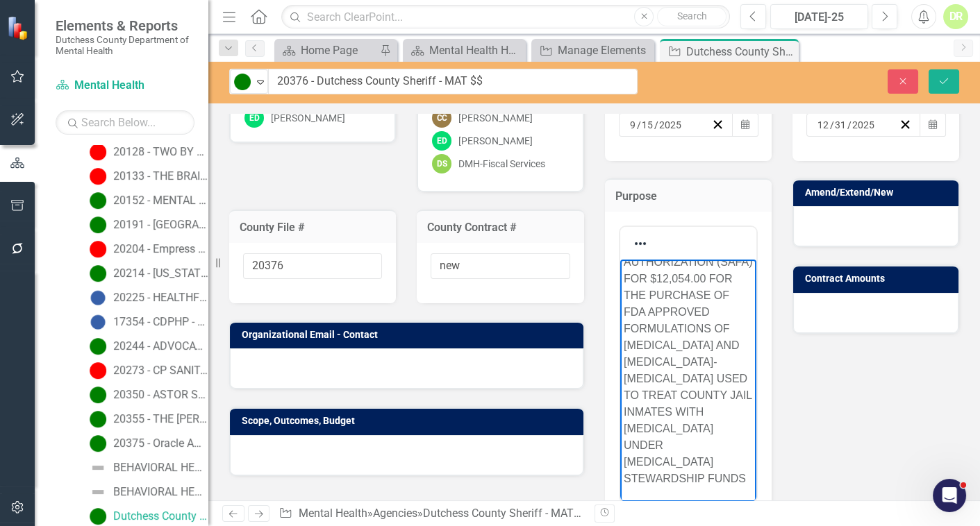
click at [833, 212] on div at bounding box center [875, 226] width 165 height 40
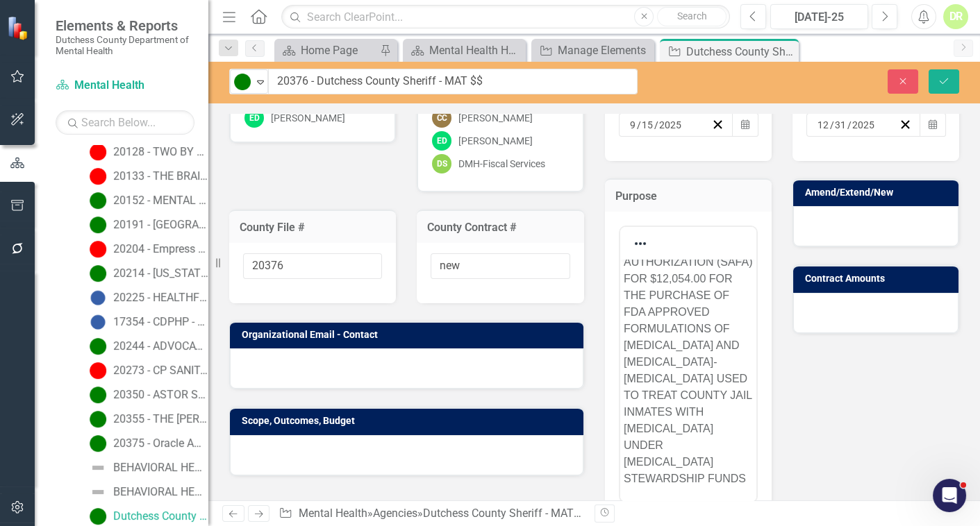
click at [833, 212] on div at bounding box center [875, 226] width 165 height 40
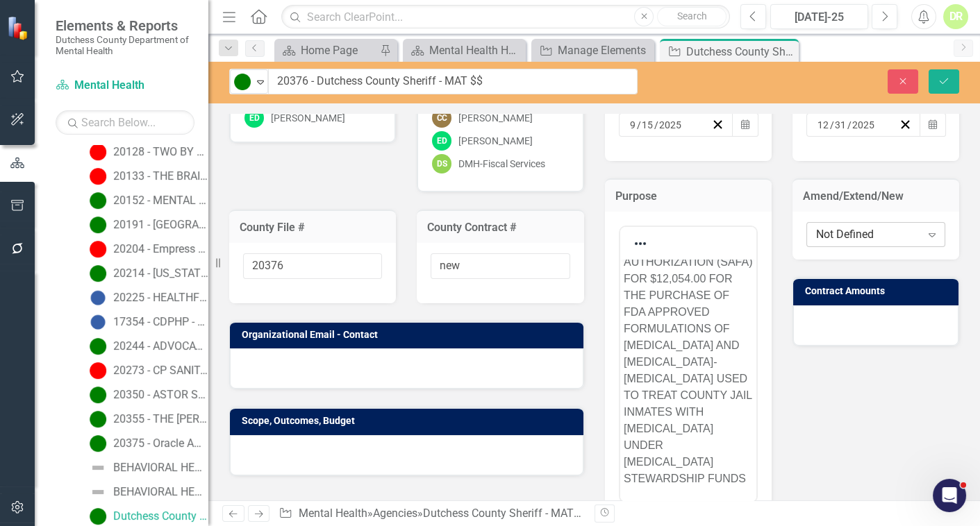
click at [836, 236] on div "Not Defined" at bounding box center [868, 235] width 105 height 16
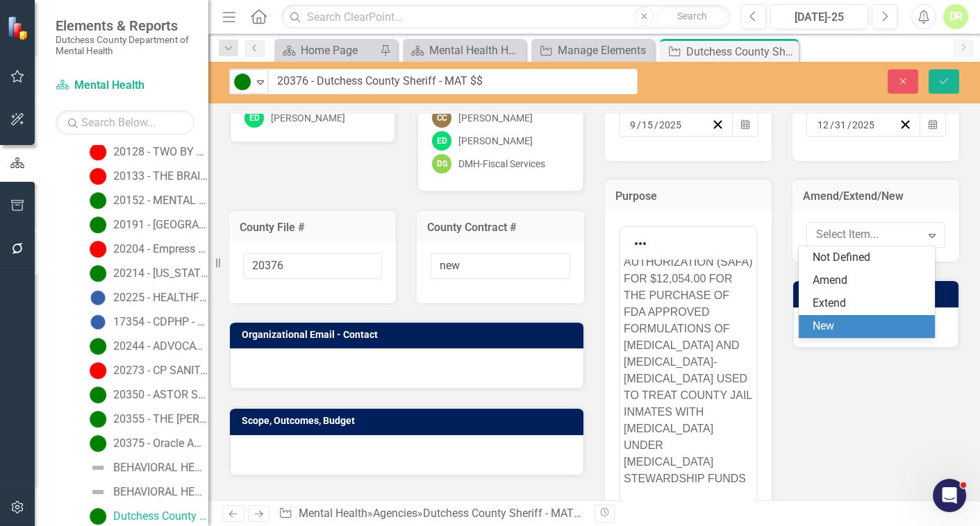
drag, startPoint x: 833, startPoint y: 324, endPoint x: 828, endPoint y: 306, distance: 18.9
click at [832, 321] on div "New" at bounding box center [869, 327] width 115 height 16
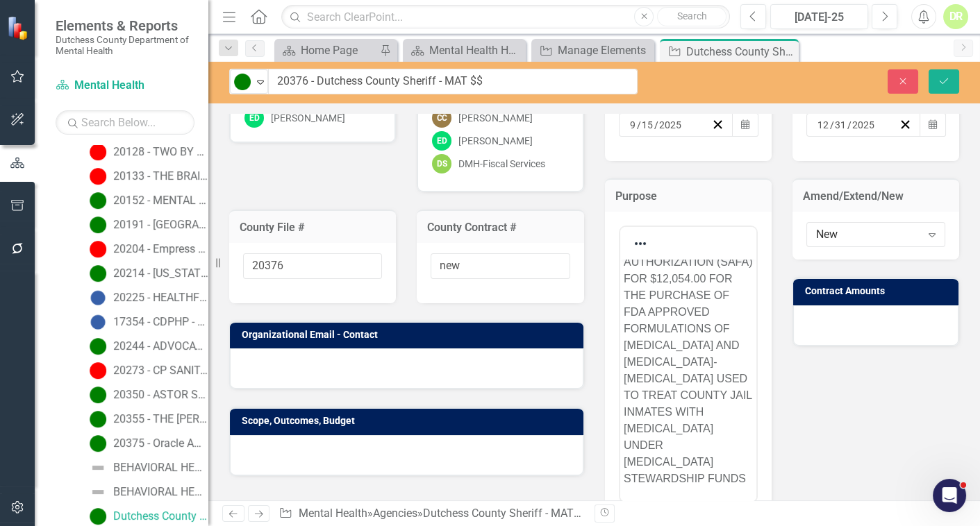
click at [817, 317] on div at bounding box center [875, 326] width 165 height 40
click at [817, 315] on div at bounding box center [875, 326] width 165 height 40
click at [825, 321] on div at bounding box center [875, 326] width 165 height 40
click at [825, 319] on div at bounding box center [875, 326] width 165 height 40
click at [814, 324] on div at bounding box center [875, 326] width 165 height 40
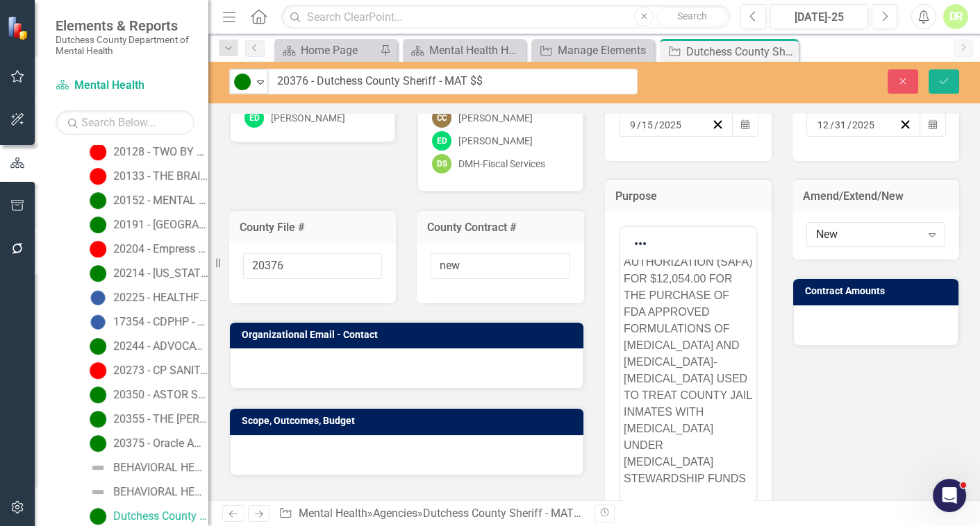
click at [814, 324] on div at bounding box center [875, 326] width 165 height 40
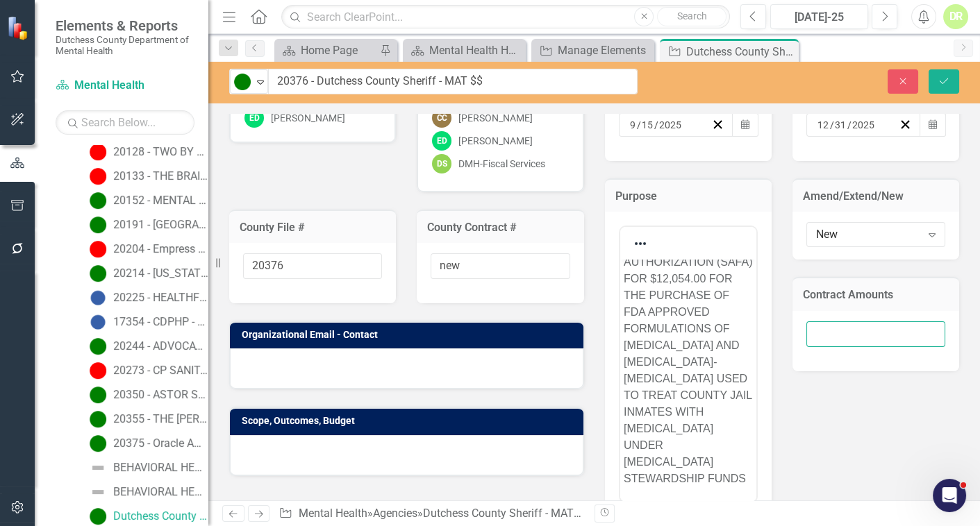
click at [810, 331] on input "number" at bounding box center [875, 334] width 139 height 26
type input "12054"
click at [331, 345] on td "Organizational Email - Contact" at bounding box center [409, 336] width 335 height 21
click at [269, 367] on div at bounding box center [406, 369] width 353 height 40
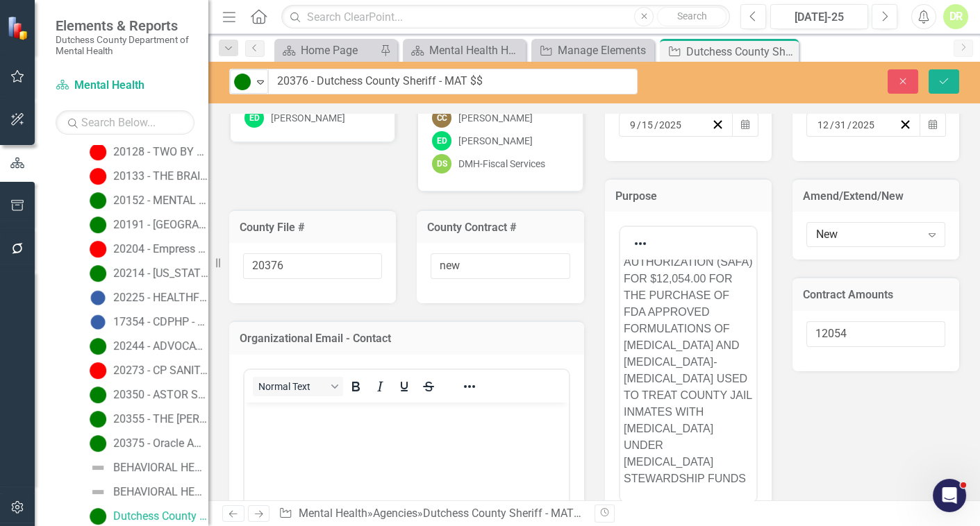
scroll to position [0, 0]
click at [343, 426] on body "Rich Text Area. Press ALT-0 for help." at bounding box center [406, 506] width 324 height 208
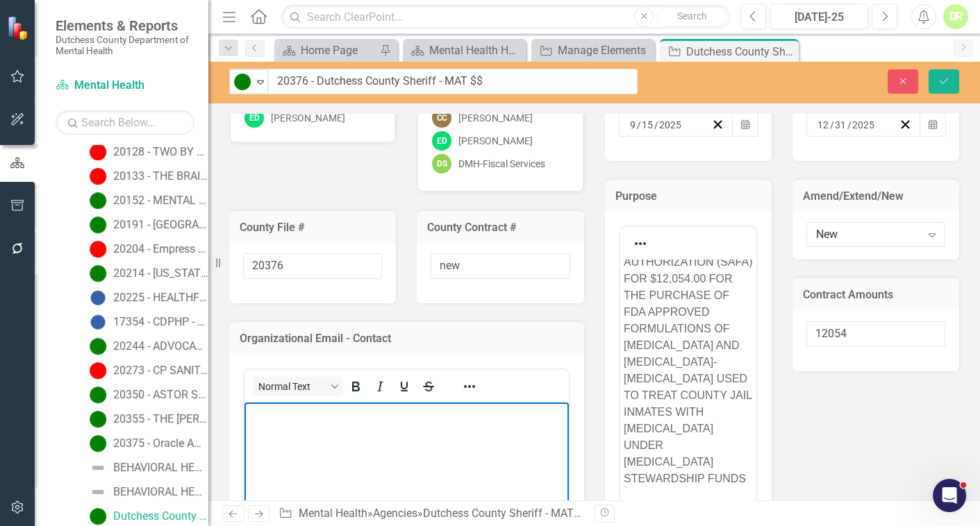
click at [324, 420] on p "Rich Text Area. Press ALT-0 for help." at bounding box center [406, 413] width 317 height 17
paste body "Rich Text Area. Press ALT-0 for help."
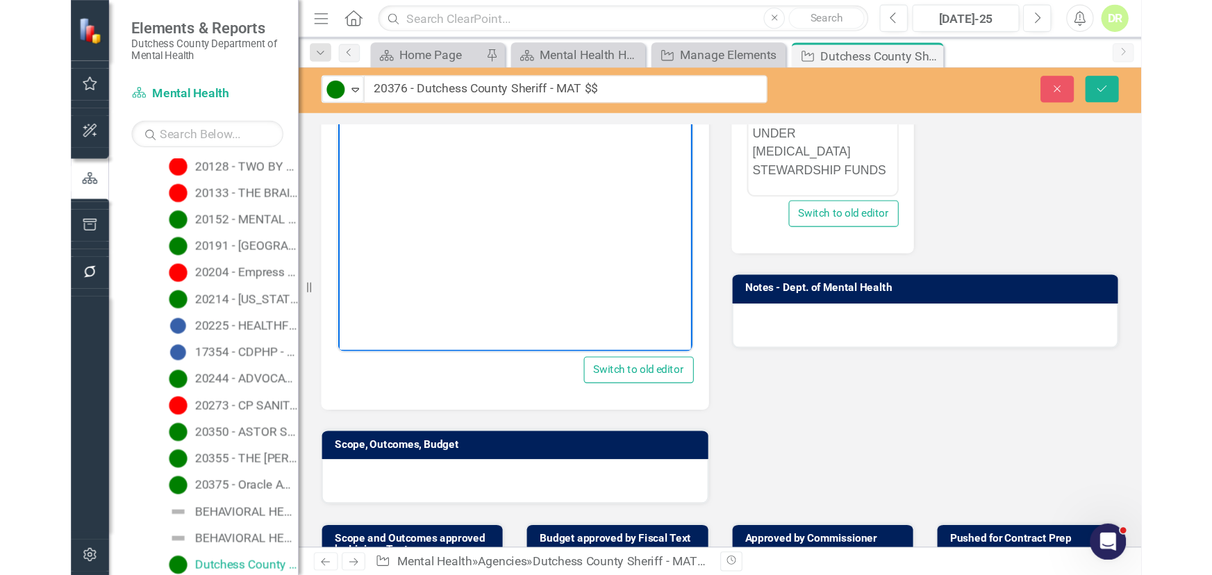
scroll to position [641, 0]
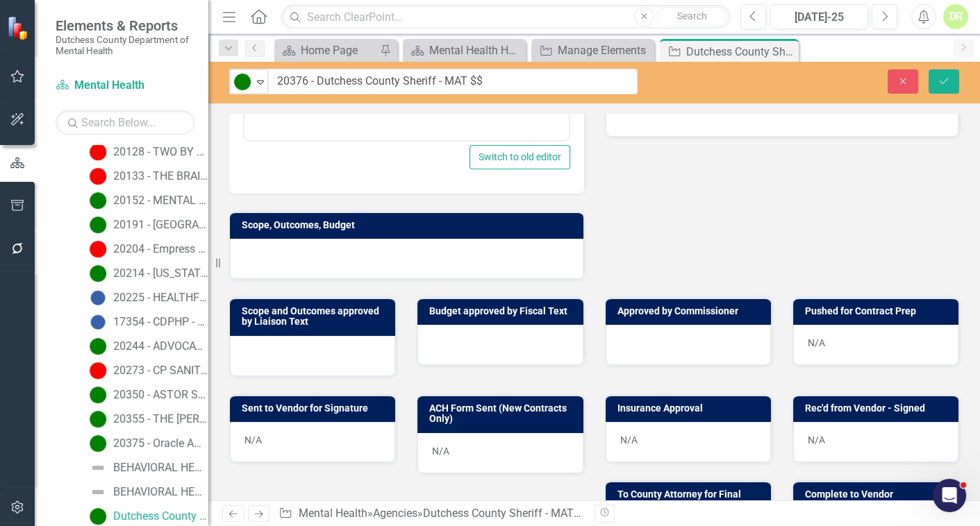
click at [299, 250] on div at bounding box center [406, 259] width 353 height 40
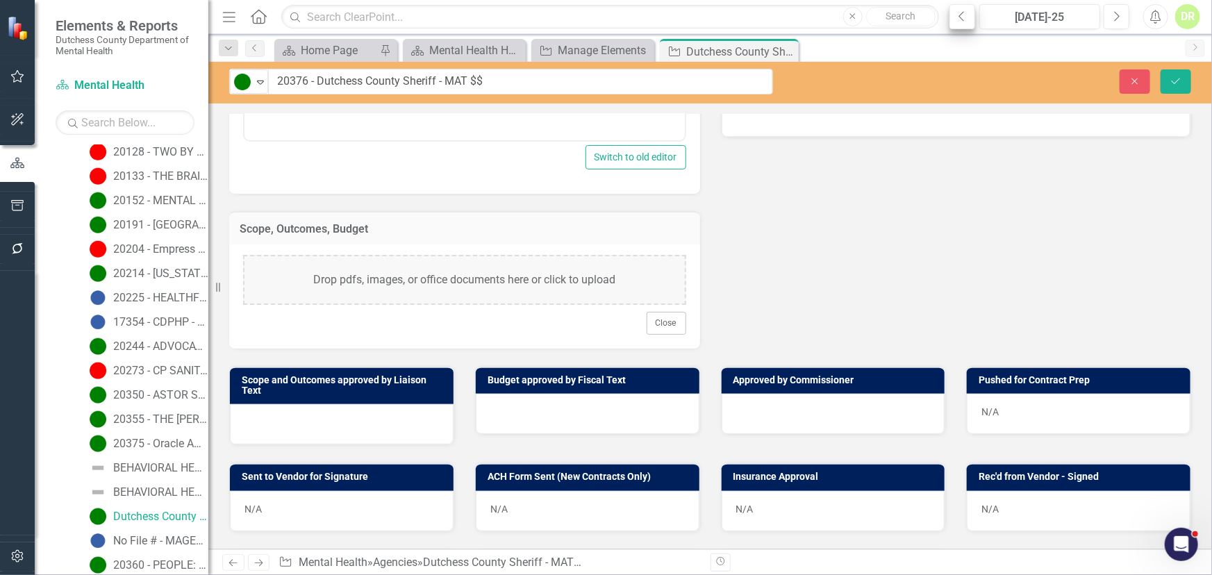
scroll to position [0, 0]
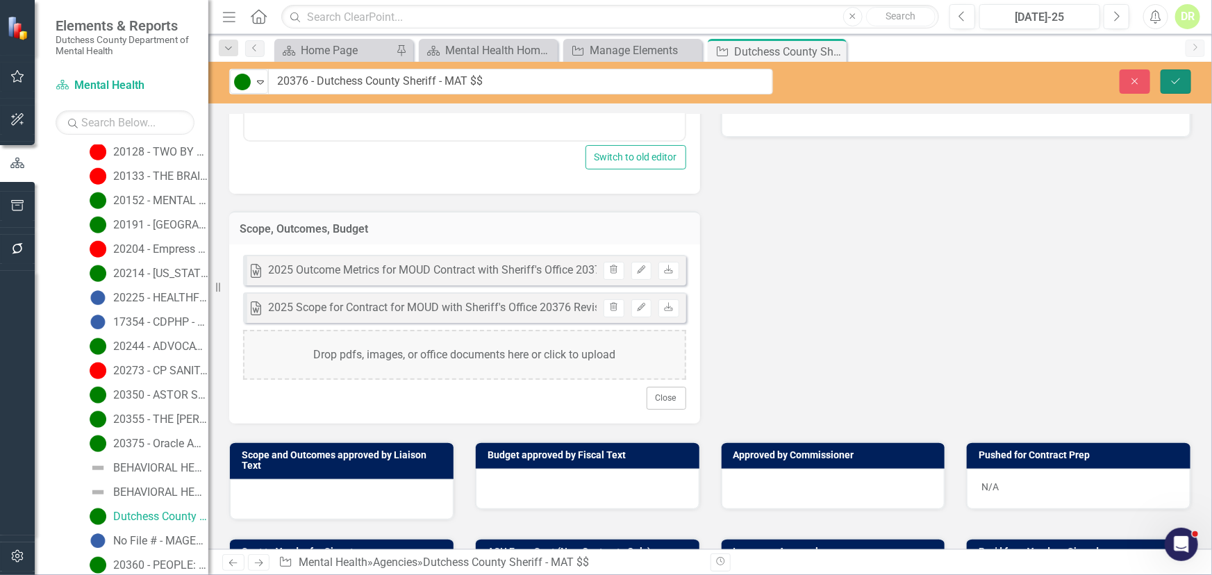
click at [979, 69] on button "Save" at bounding box center [1175, 81] width 31 height 24
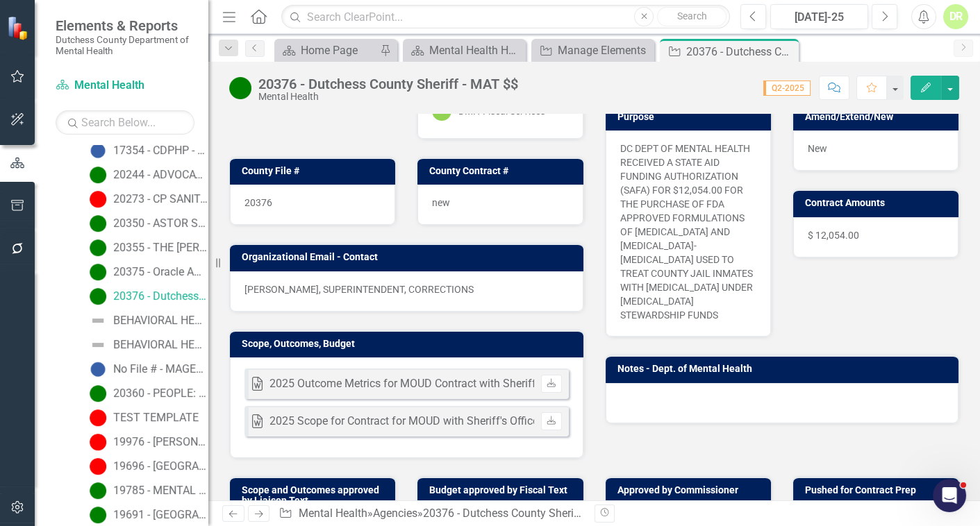
scroll to position [976, 0]
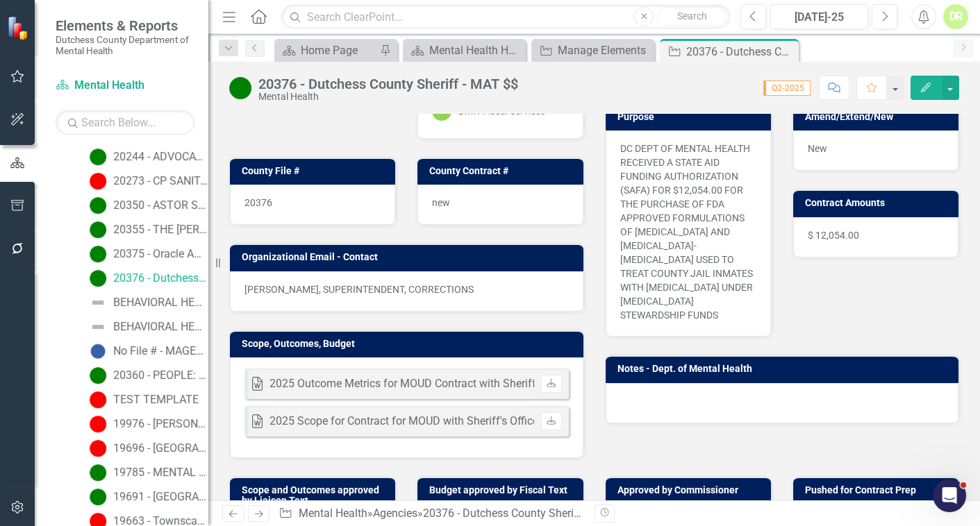
drag, startPoint x: 213, startPoint y: 253, endPoint x: 199, endPoint y: 251, distance: 14.0
click at [199, 251] on div "Elements & Reports Dutchess County Department of Mental Health Scorecard Mental…" at bounding box center [104, 263] width 208 height 526
click at [583, 46] on div "Manage Elements" at bounding box center [596, 50] width 76 height 17
